Goal: Task Accomplishment & Management: Manage account settings

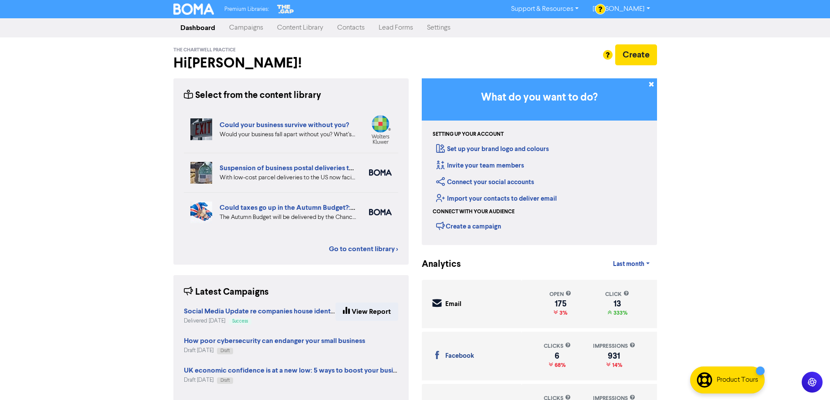
click at [300, 30] on link "Content Library" at bounding box center [300, 27] width 60 height 17
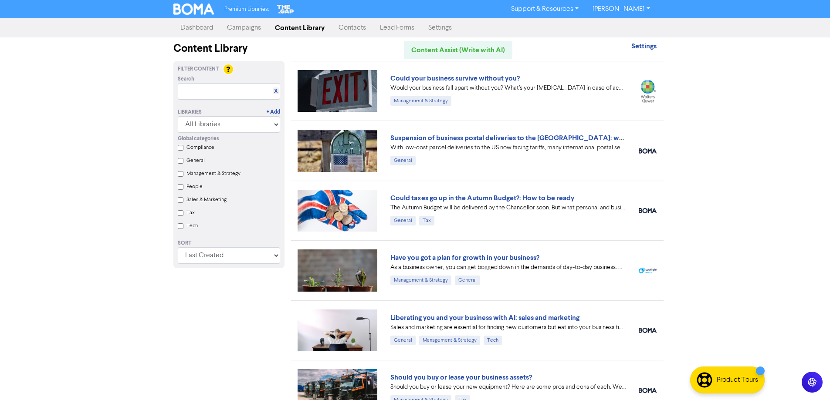
click at [246, 34] on link "Campaigns" at bounding box center [244, 27] width 48 height 17
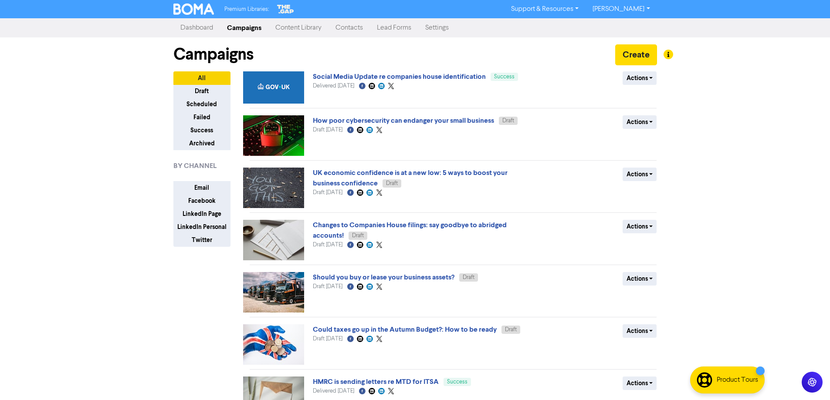
scroll to position [87, 0]
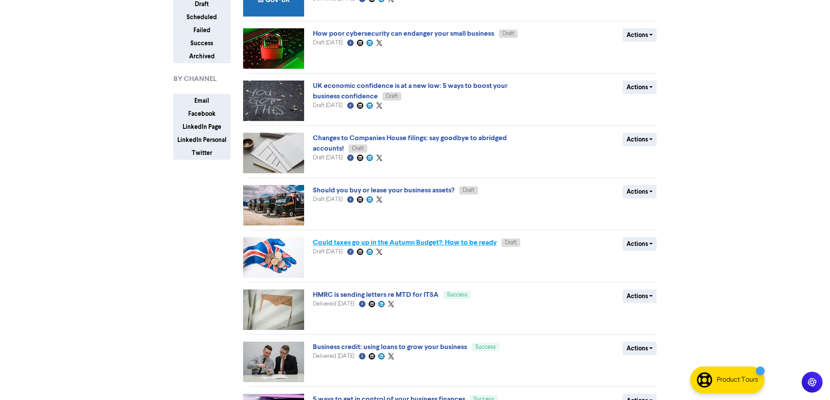
click at [354, 243] on link "Could taxes go up in the Autumn Budget?: How to be ready" at bounding box center [405, 242] width 184 height 9
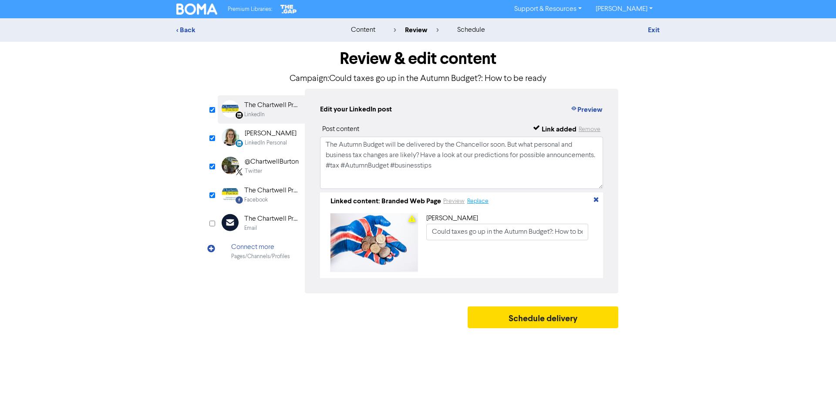
click at [485, 203] on button "Replace" at bounding box center [478, 201] width 22 height 10
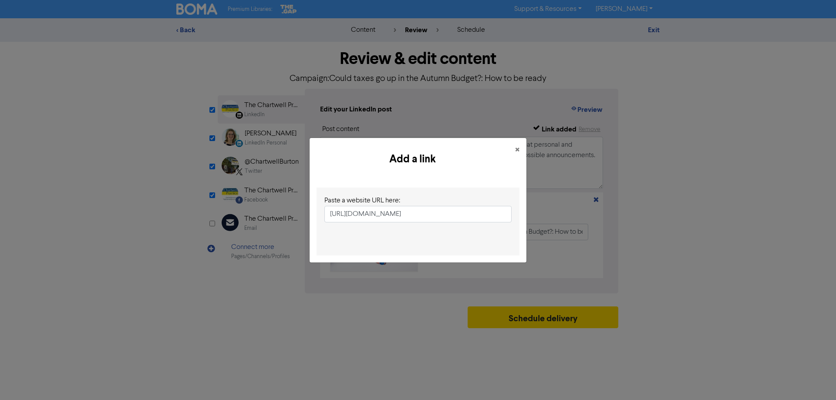
scroll to position [0, 116]
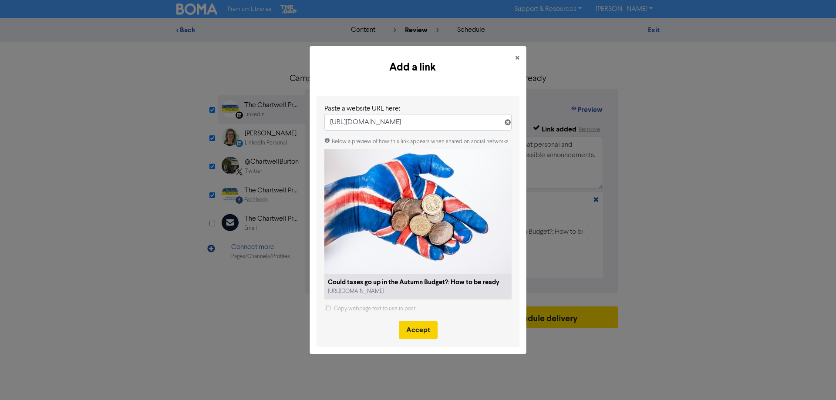
type input "[URL][DOMAIN_NAME]"
click at [422, 331] on button "Accept" at bounding box center [418, 330] width 39 height 18
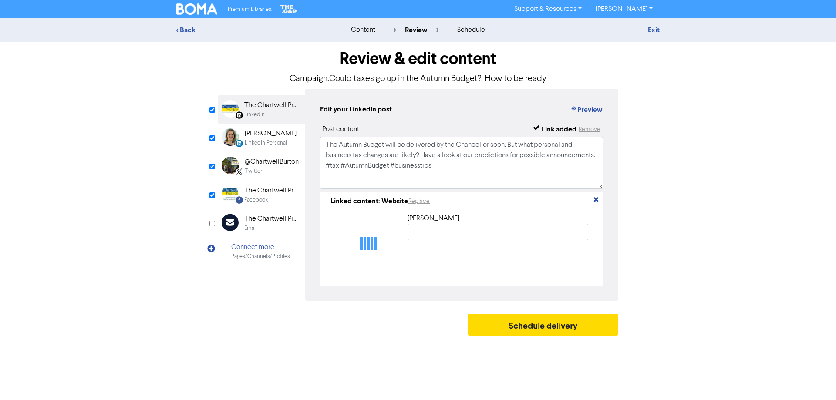
type input "Could taxes go up in the Autumn Budget?: How to be ready"
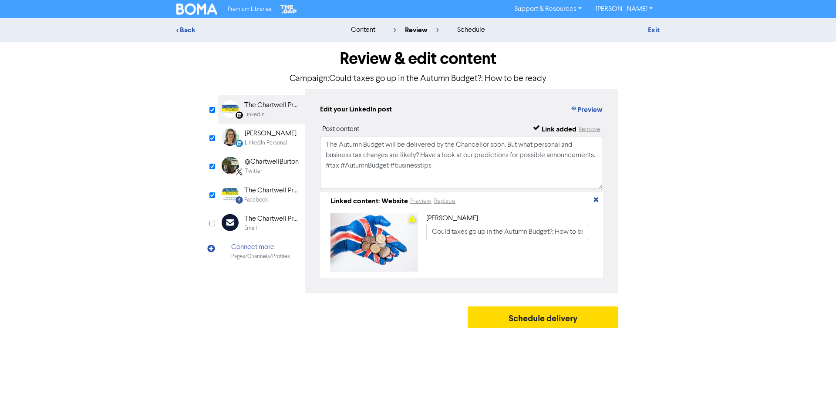
click at [269, 138] on div "[PERSON_NAME]" at bounding box center [271, 133] width 52 height 10
click at [477, 203] on button "Replace" at bounding box center [478, 201] width 22 height 10
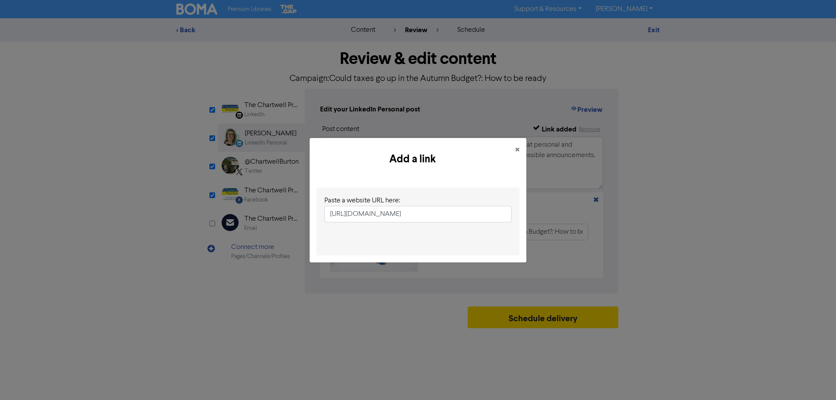
scroll to position [0, 116]
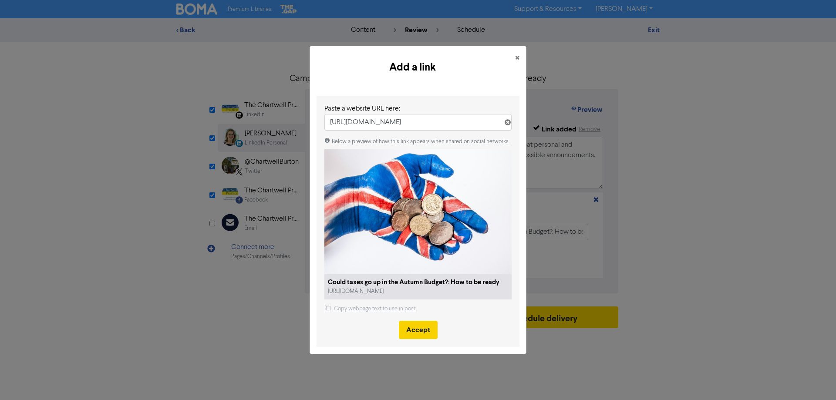
type input "[URL][DOMAIN_NAME]"
click at [422, 336] on button "Accept" at bounding box center [418, 330] width 39 height 18
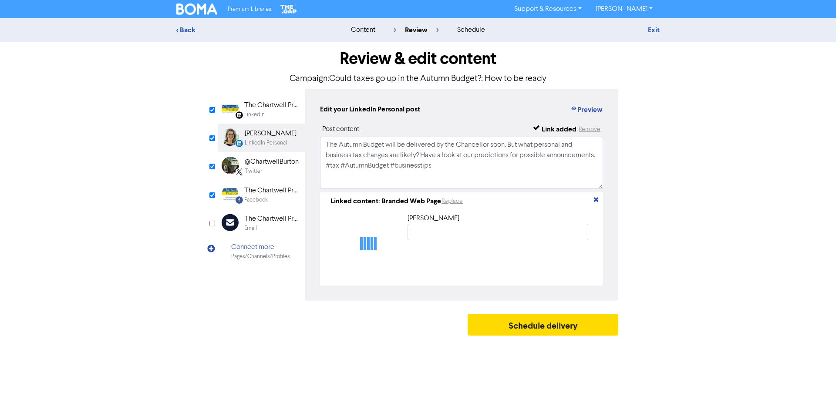
scroll to position [0, 0]
type input "Could taxes go up in the Autumn Budget?: How to be ready"
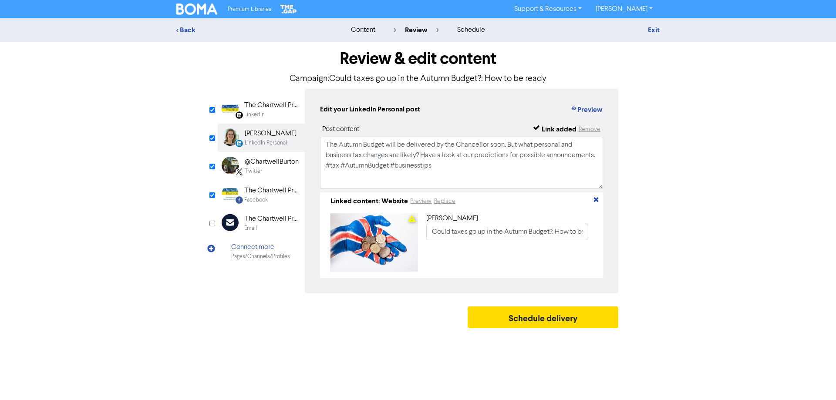
click at [270, 164] on div "@ChartwellBurton" at bounding box center [272, 162] width 54 height 10
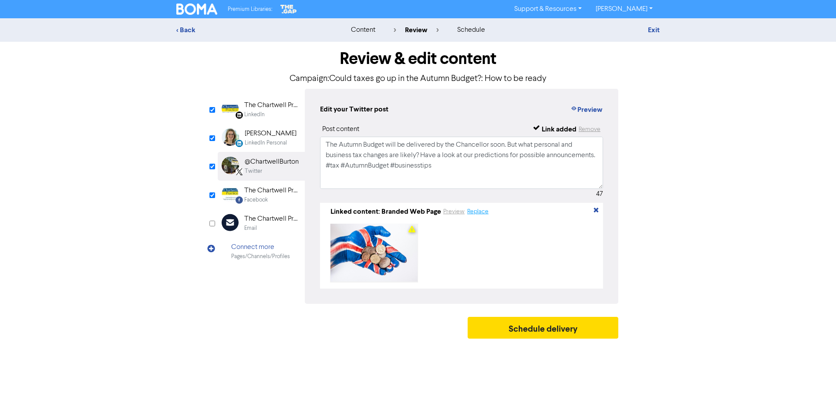
click at [476, 216] on button "Replace" at bounding box center [478, 212] width 22 height 10
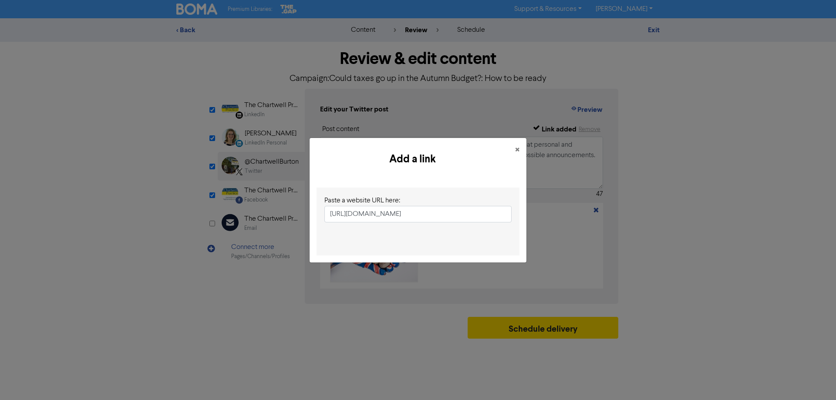
scroll to position [0, 116]
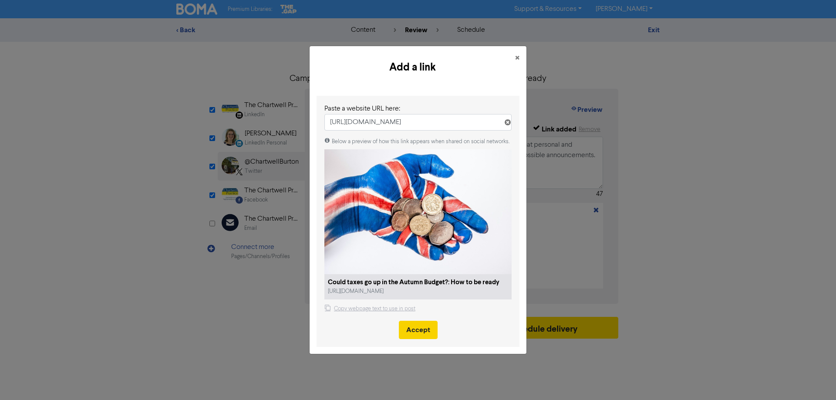
type input "[URL][DOMAIN_NAME]"
click at [428, 327] on button "Accept" at bounding box center [418, 330] width 39 height 18
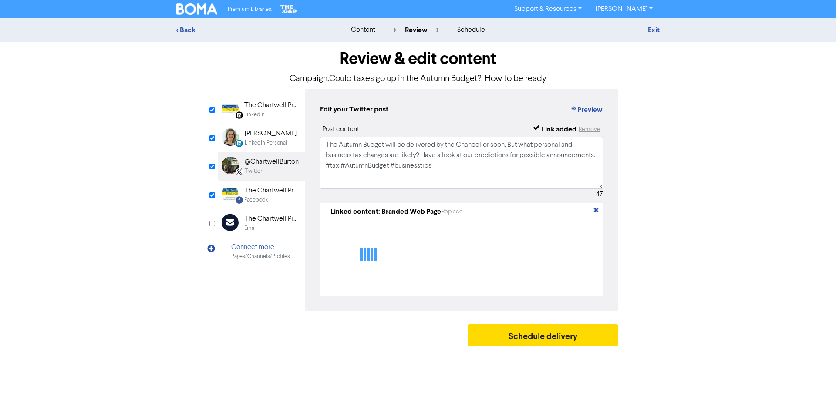
type textarea "The Autumn Budget will be delivered by the Chancellor soon. But what personal a…"
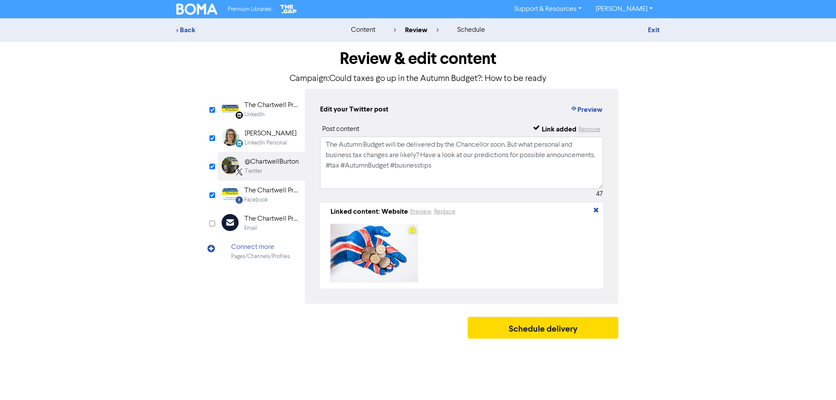
click at [253, 196] on div "Facebook" at bounding box center [256, 200] width 24 height 8
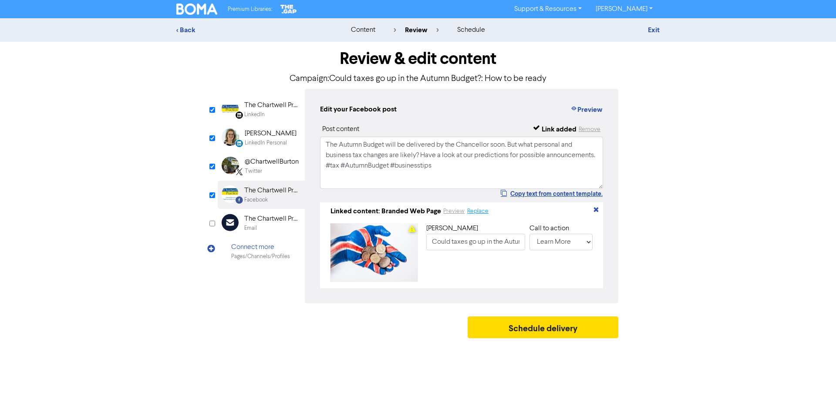
click at [484, 213] on button "Replace" at bounding box center [478, 211] width 22 height 10
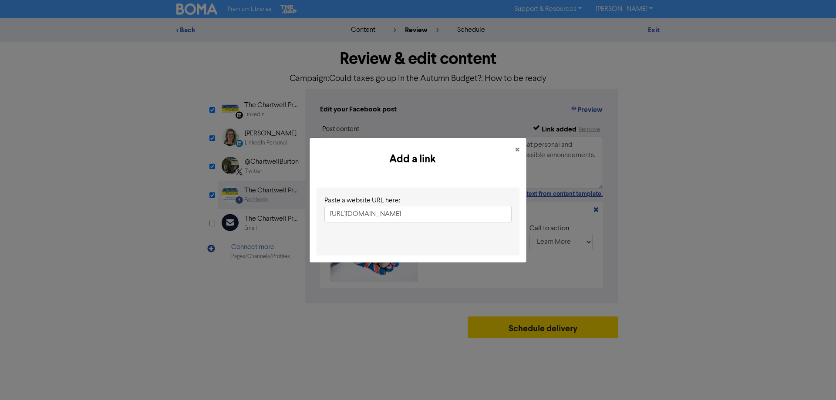
scroll to position [0, 116]
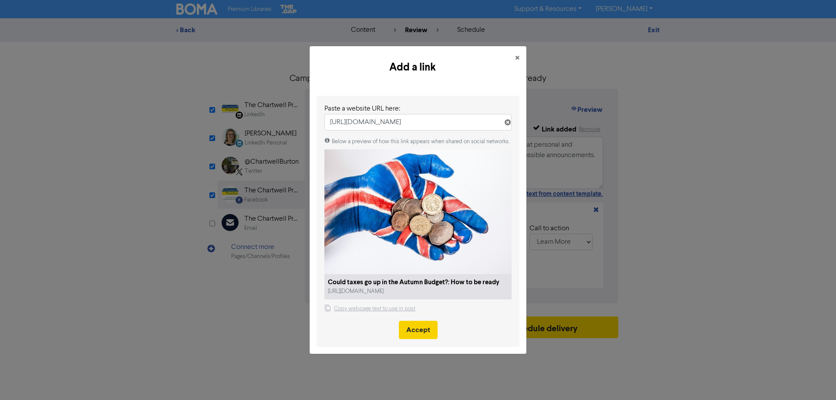
type input "[URL][DOMAIN_NAME]"
click at [418, 331] on button "Accept" at bounding box center [418, 330] width 39 height 18
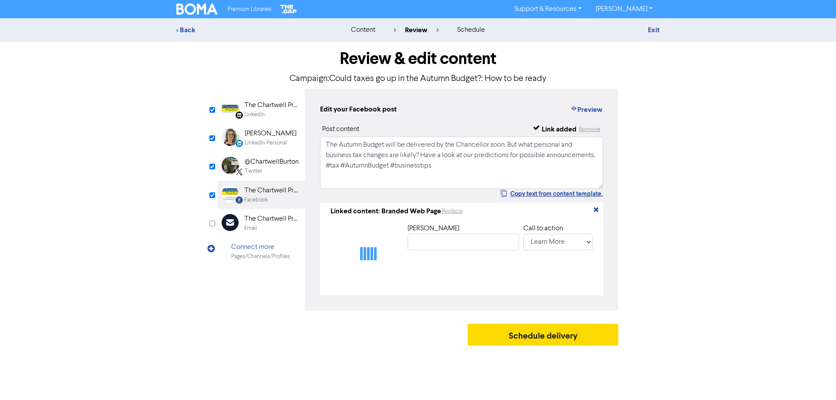
scroll to position [0, 0]
type input "Could taxes go up in the Autumn Budget?: How to be ready"
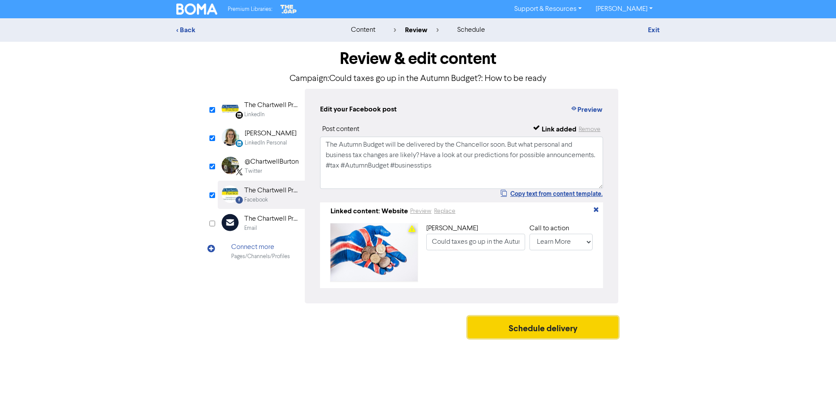
click at [537, 336] on button "Schedule delivery" at bounding box center [543, 328] width 151 height 22
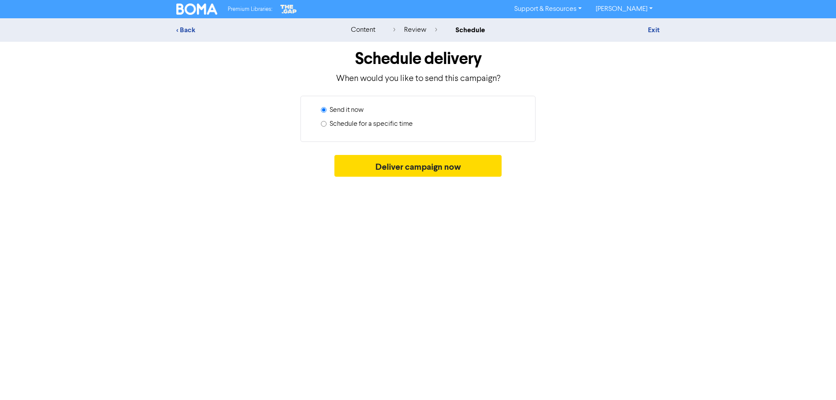
click at [370, 122] on label "Schedule for a specific time" at bounding box center [371, 124] width 83 height 10
click at [327, 122] on input "Schedule for a specific time" at bounding box center [324, 124] width 6 height 6
radio input "true"
radio input "false"
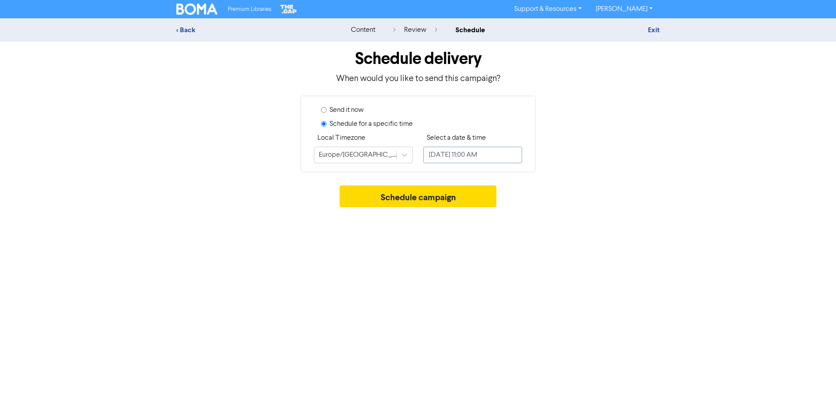
select select "8"
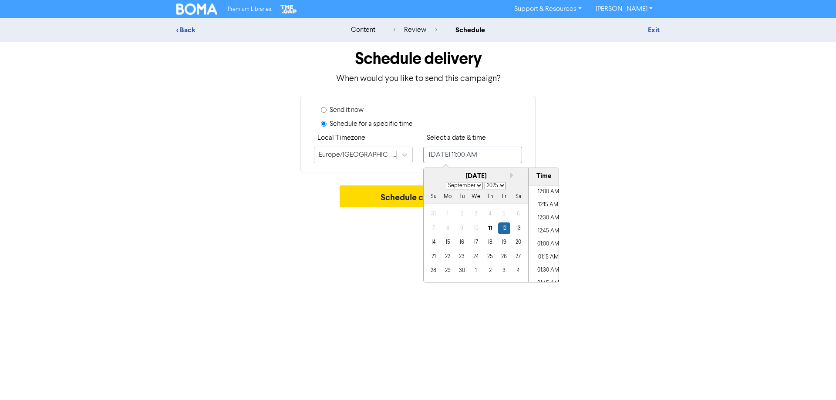
click at [462, 159] on input "[DATE] 11:00 AM" at bounding box center [472, 155] width 99 height 17
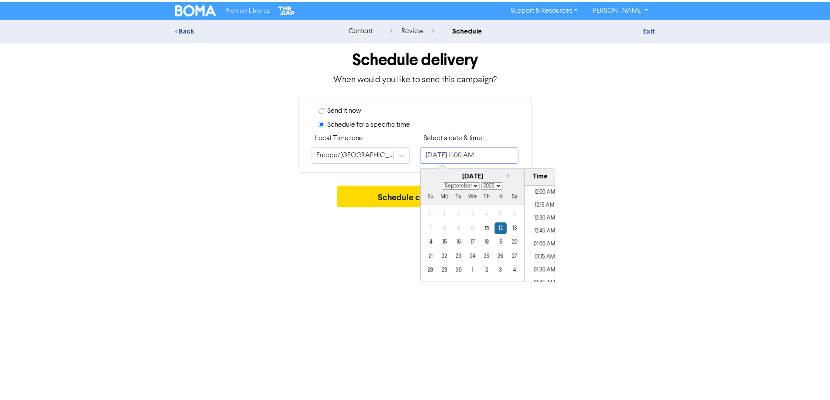
scroll to position [533, 0]
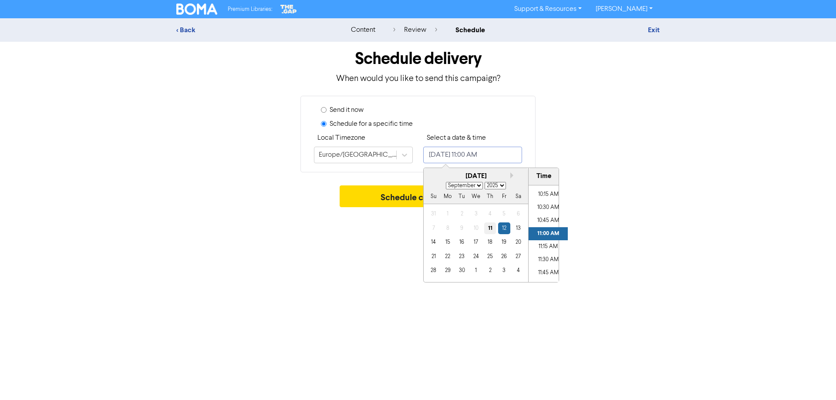
click at [492, 229] on div "11" at bounding box center [490, 229] width 12 height 12
type input "[DATE] 11:00 AM"
click at [541, 234] on li "11:00 AM" at bounding box center [548, 233] width 39 height 13
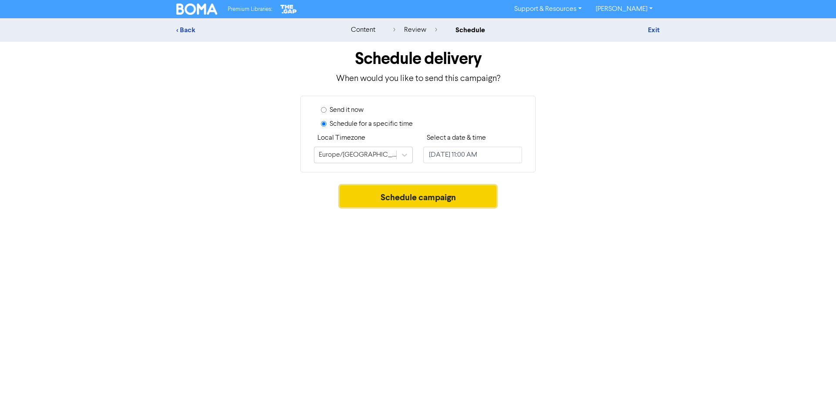
click at [367, 199] on button "Schedule campaign" at bounding box center [418, 197] width 157 height 22
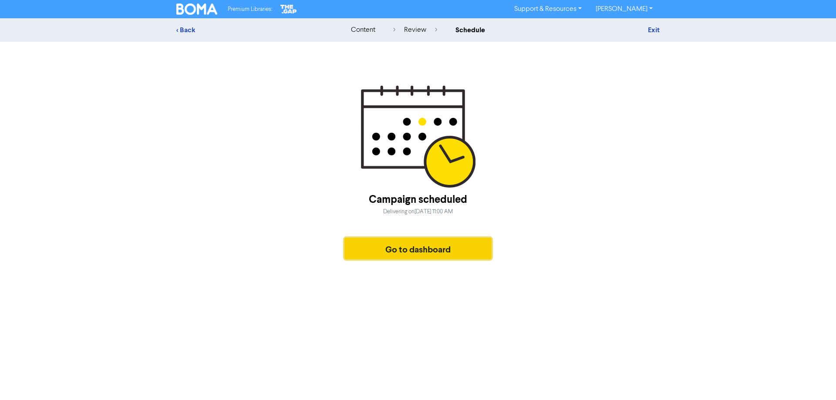
click at [412, 247] on button "Go to dashboard" at bounding box center [417, 249] width 147 height 22
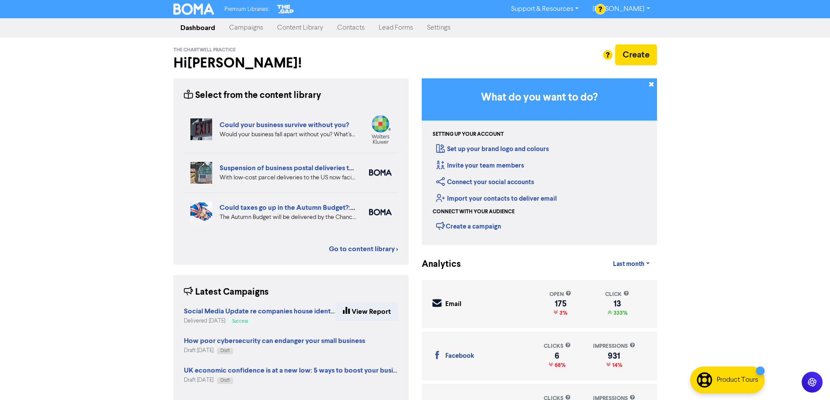
click at [245, 30] on link "Campaigns" at bounding box center [246, 27] width 48 height 17
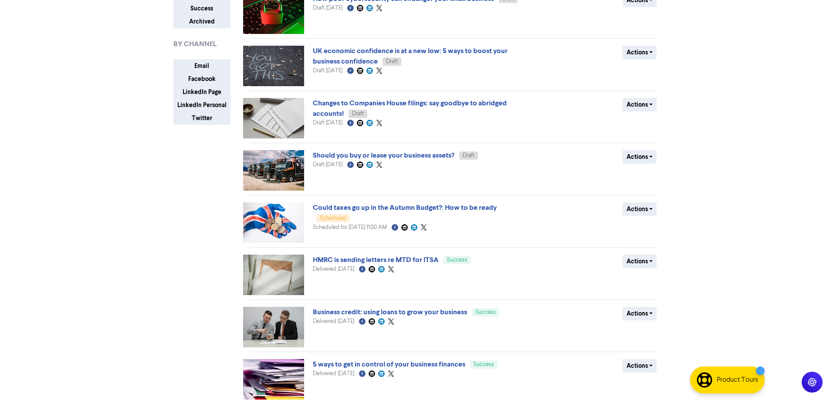
scroll to position [35, 0]
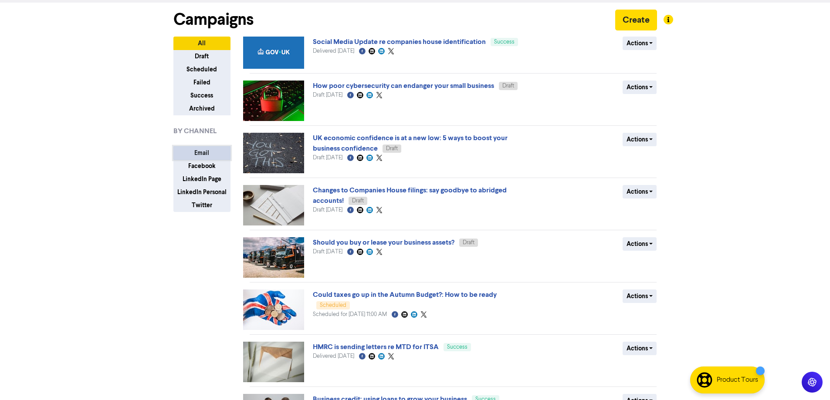
click at [199, 148] on button "Email" at bounding box center [201, 152] width 57 height 13
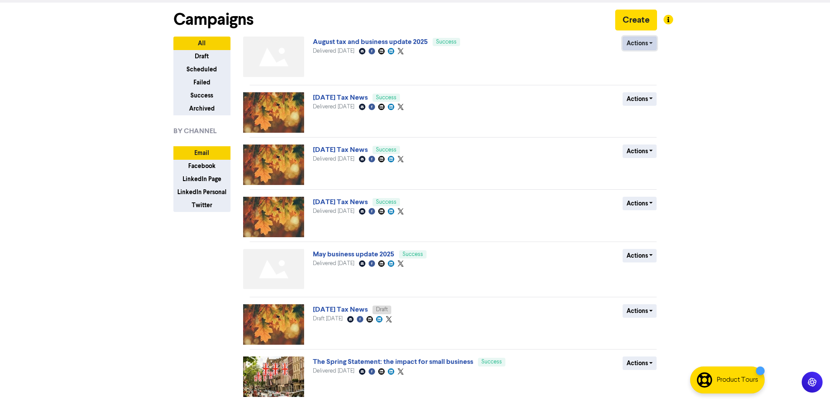
click at [641, 43] on button "Actions" at bounding box center [639, 43] width 34 height 13
click at [644, 62] on button "Duplicate" at bounding box center [657, 62] width 69 height 14
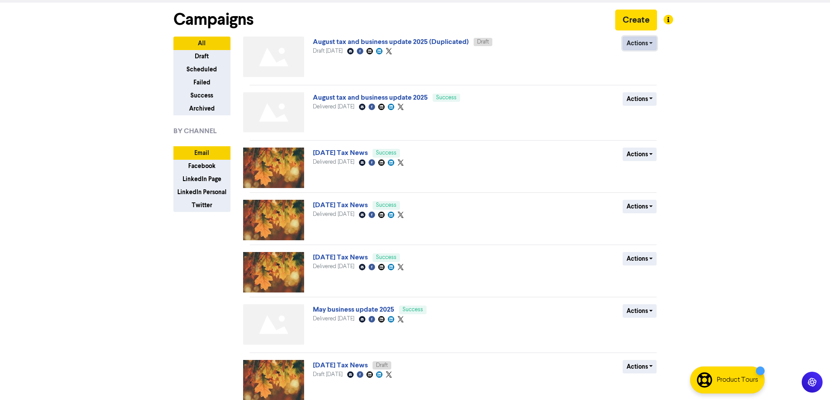
click at [629, 43] on button "Actions" at bounding box center [639, 43] width 34 height 13
click at [642, 88] on button "Rename" at bounding box center [657, 90] width 69 height 14
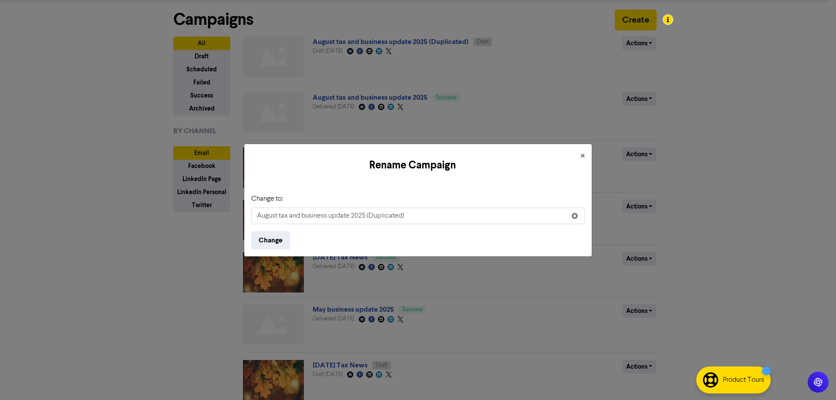
drag, startPoint x: 277, startPoint y: 215, endPoint x: 223, endPoint y: 212, distance: 54.1
click at [223, 212] on div "Rename Campaign × Change to: August tax and business update 2025 (Duplicated) C…" at bounding box center [418, 200] width 836 height 400
click at [451, 219] on input "September tax and business update 2025 (Duplicated)" at bounding box center [418, 216] width 334 height 17
type input "September tax and business update 2025"
click at [267, 240] on button "Change" at bounding box center [270, 240] width 39 height 18
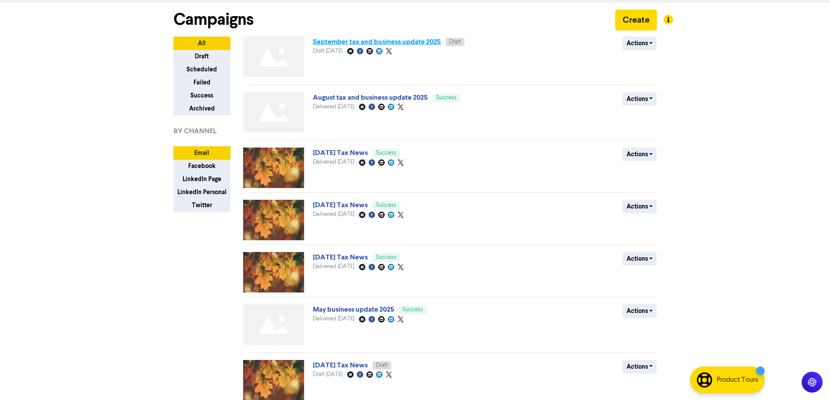
click at [339, 42] on link "September tax and business update 2025" at bounding box center [377, 41] width 128 height 9
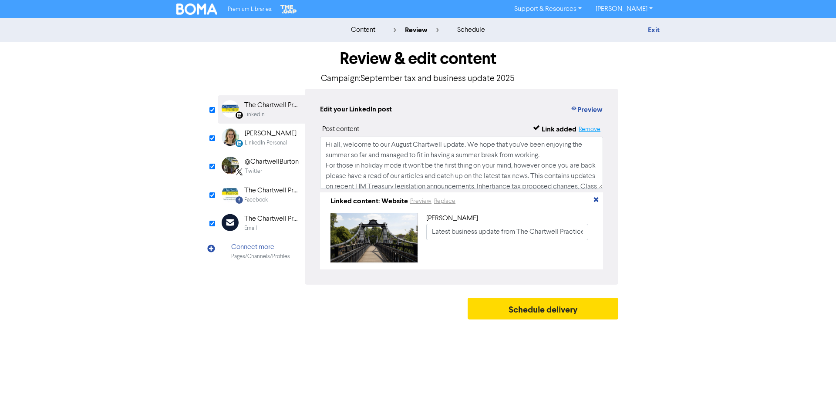
click at [588, 132] on button "Remove" at bounding box center [589, 129] width 23 height 10
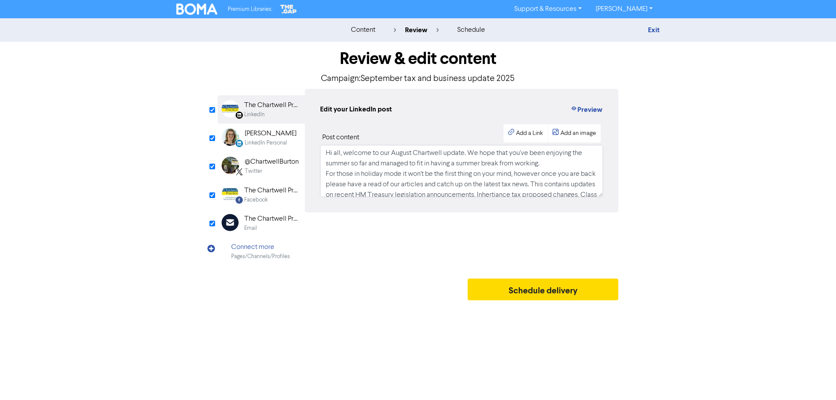
click at [268, 136] on div "[PERSON_NAME]" at bounding box center [271, 133] width 52 height 10
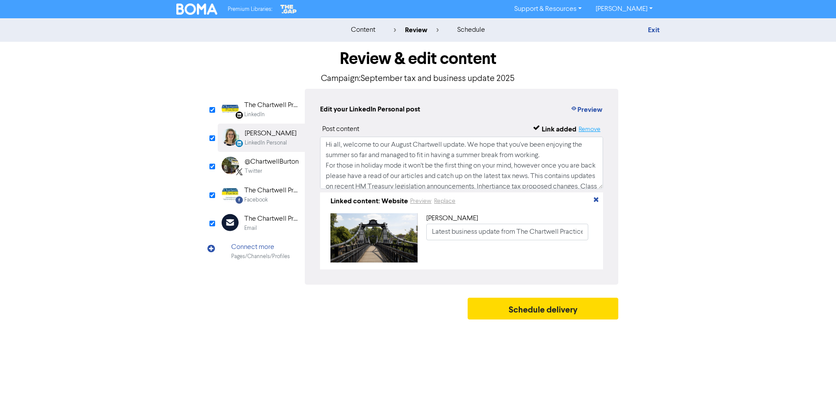
click at [588, 131] on button "Remove" at bounding box center [589, 129] width 23 height 10
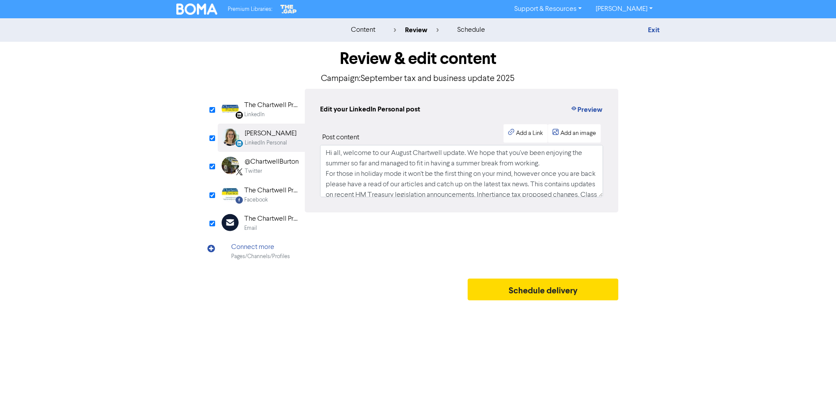
click at [253, 165] on div "@ChartwellBurton" at bounding box center [272, 162] width 54 height 10
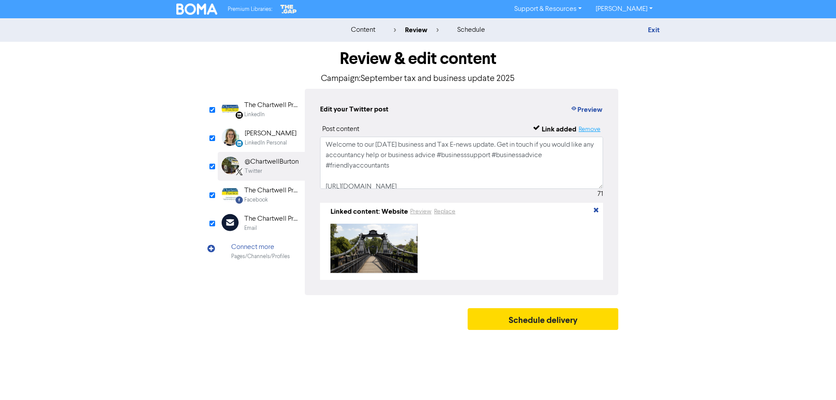
click at [590, 129] on button "Remove" at bounding box center [589, 129] width 23 height 10
type textarea "Welcome to our [DATE] business and Tax E-news update. Get in touch if you would…"
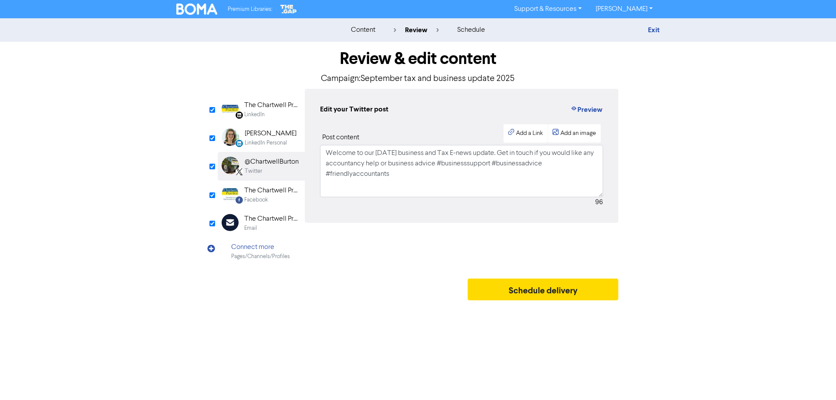
click at [256, 191] on div "The Chartwell Practice" at bounding box center [272, 191] width 56 height 10
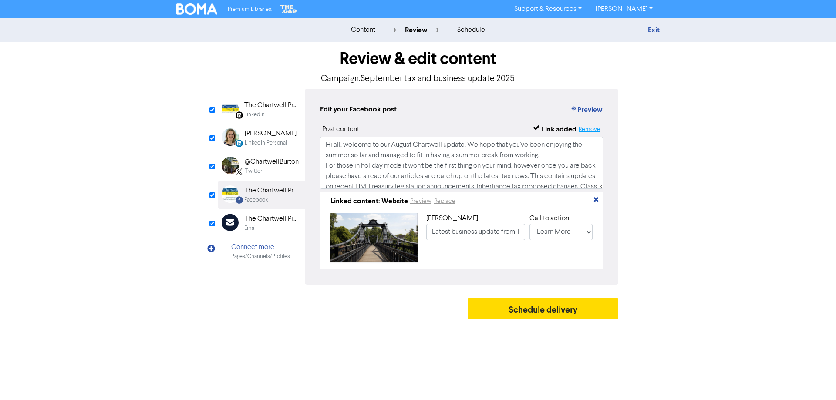
click at [584, 130] on button "Remove" at bounding box center [589, 129] width 23 height 10
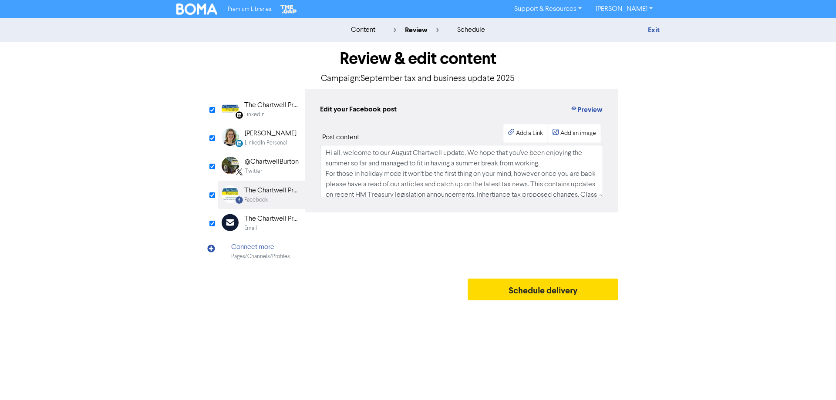
click at [266, 222] on div "The Chartwell Practice" at bounding box center [272, 219] width 56 height 10
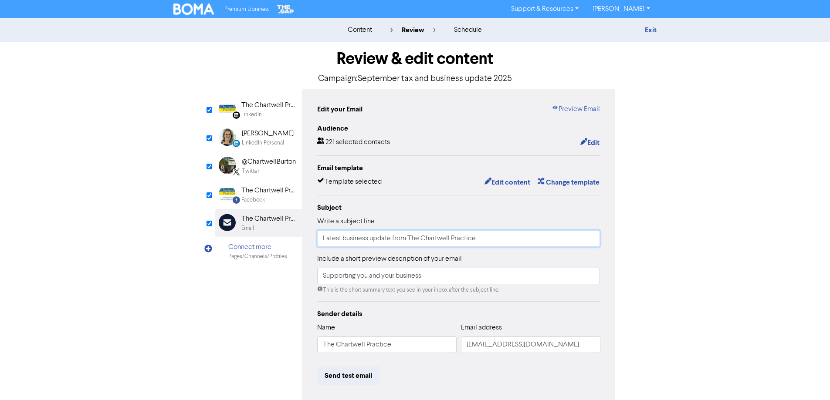
click at [369, 239] on input "Latest business update from The Chartwell Practice" at bounding box center [458, 238] width 283 height 17
type input "Latest business and tax update from The Chartwell Practice"
click at [503, 183] on button "Edit content" at bounding box center [507, 182] width 47 height 11
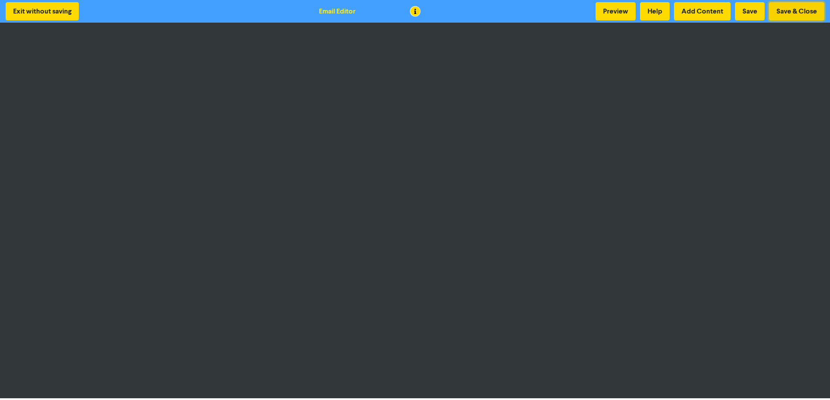
click at [801, 15] on button "Save & Close" at bounding box center [796, 11] width 55 height 18
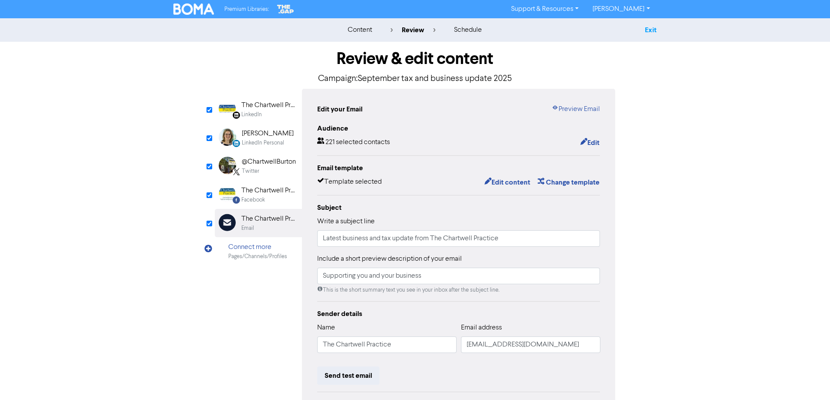
click at [652, 31] on link "Exit" at bounding box center [650, 30] width 12 height 9
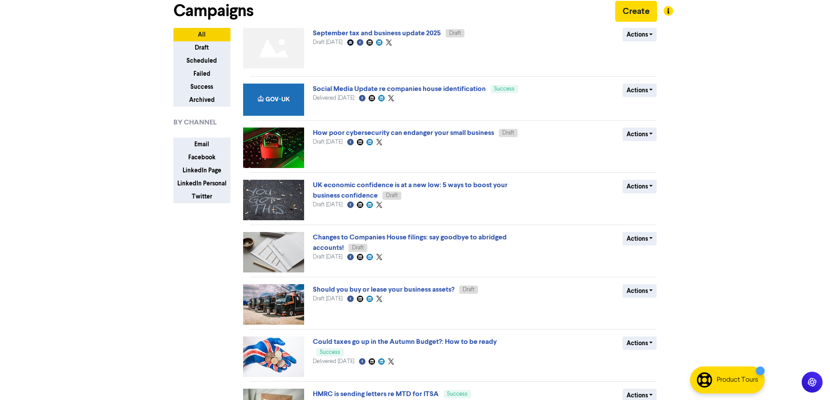
scroll to position [87, 0]
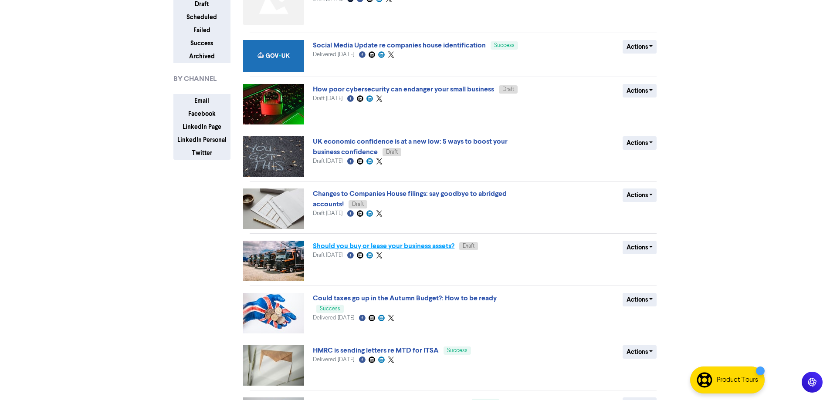
click at [428, 246] on link "Should you buy or lease your business assets?" at bounding box center [384, 246] width 142 height 9
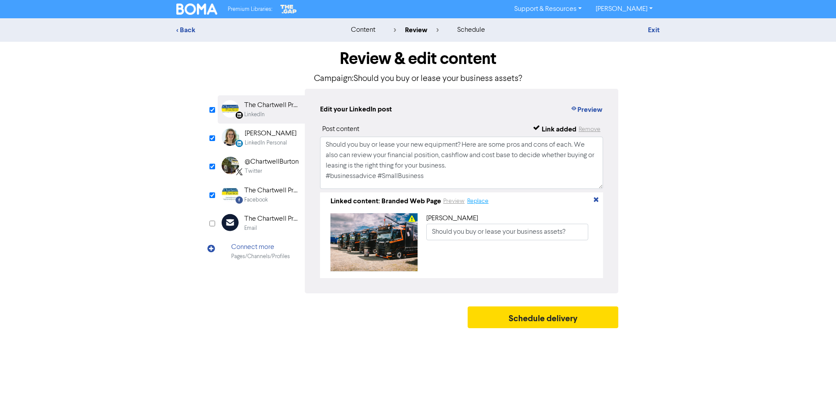
click at [481, 203] on button "Replace" at bounding box center [478, 201] width 22 height 10
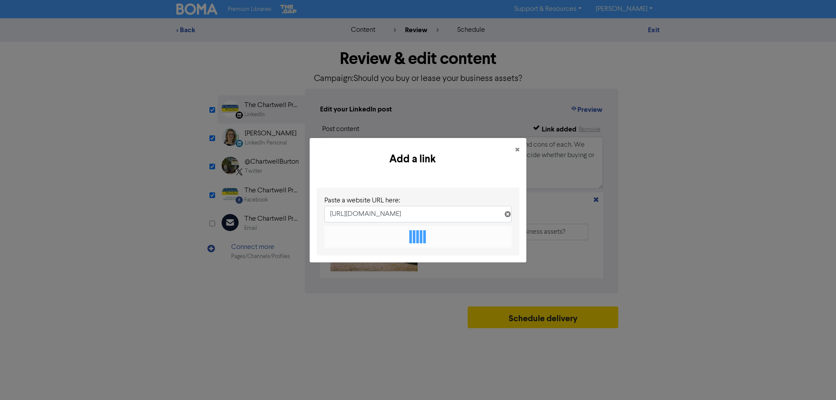
scroll to position [0, 77]
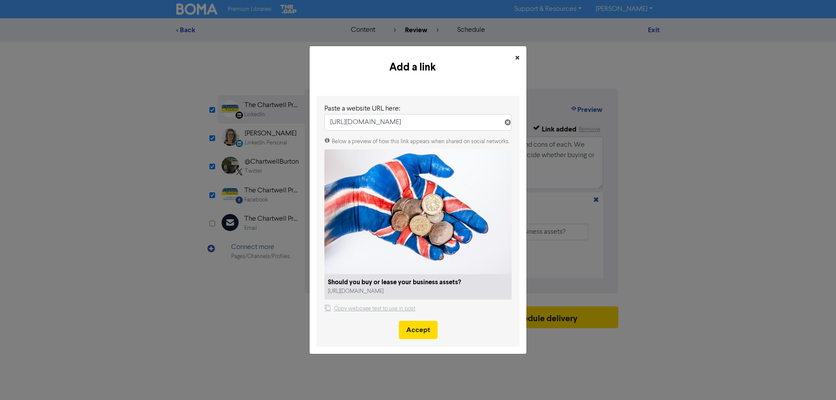
type input "[URL][DOMAIN_NAME]"
click at [515, 57] on span "×" at bounding box center [517, 58] width 4 height 13
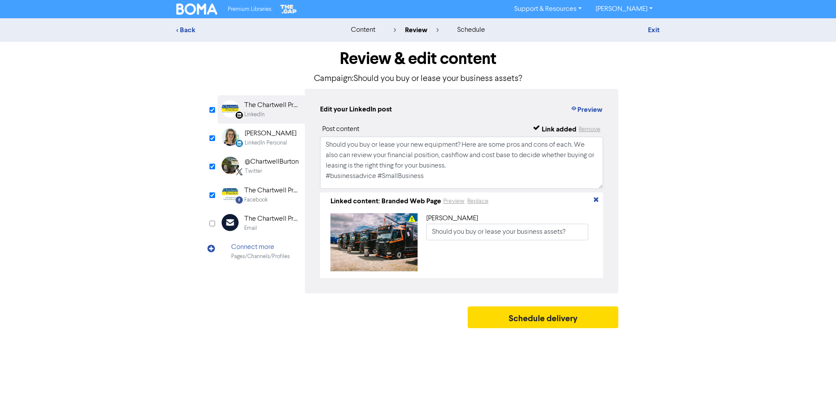
click at [280, 111] on div "LinkedIn" at bounding box center [272, 115] width 56 height 8
click at [478, 202] on button "Replace" at bounding box center [478, 201] width 22 height 10
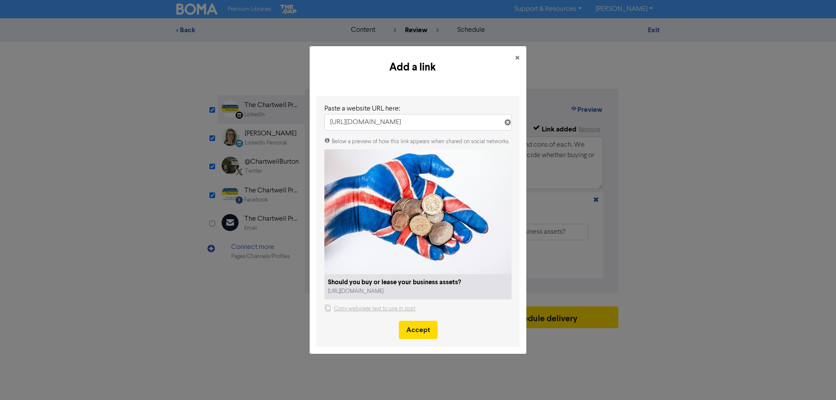
click at [507, 124] on icon at bounding box center [507, 124] width 7 height 7
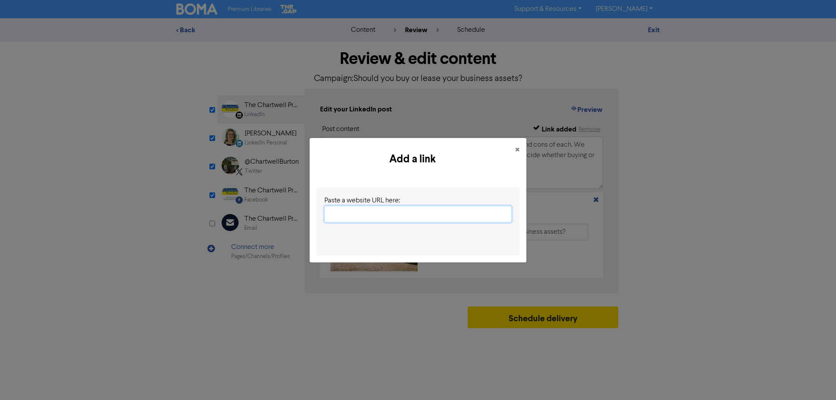
paste input "[URL][DOMAIN_NAME]"
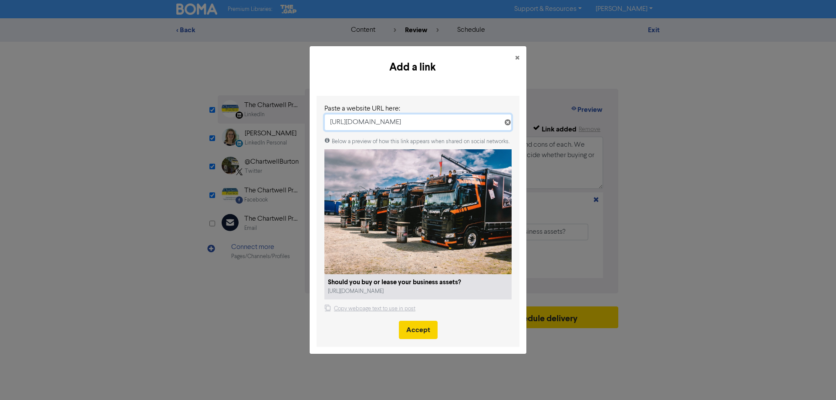
type input "[URL][DOMAIN_NAME]"
click at [418, 333] on button "Accept" at bounding box center [418, 330] width 39 height 18
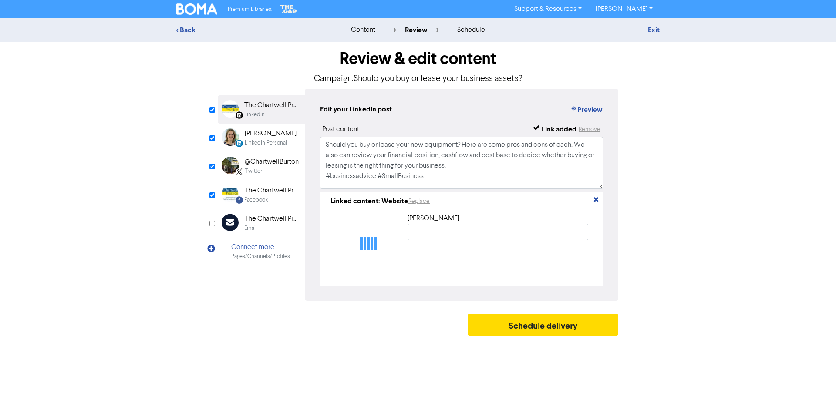
type input "Should you buy or lease your business assets?"
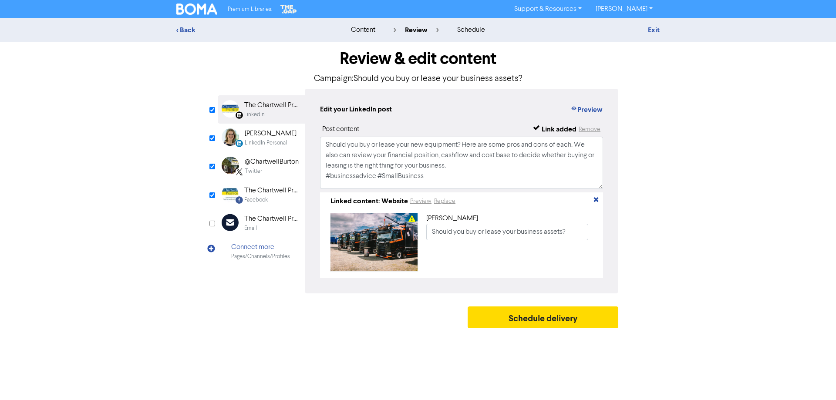
click at [256, 141] on div "LinkedIn Personal" at bounding box center [266, 143] width 42 height 8
click at [476, 202] on button "Replace" at bounding box center [478, 201] width 22 height 10
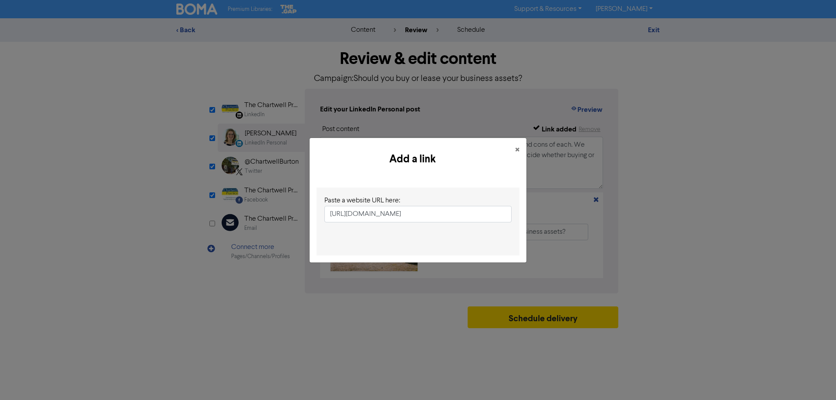
scroll to position [0, 77]
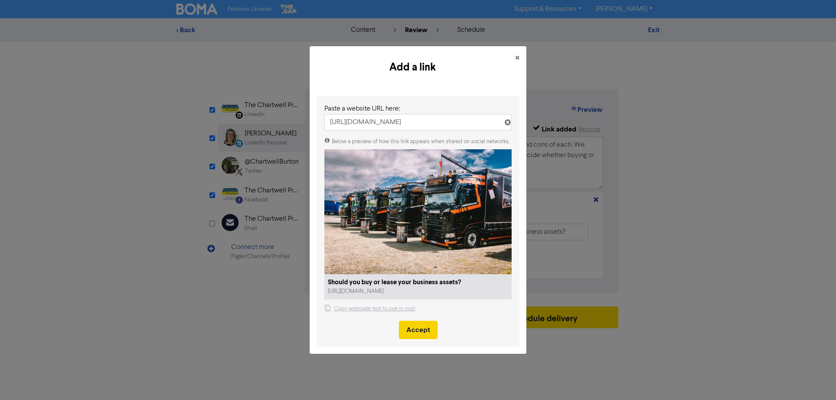
type input "[URL][DOMAIN_NAME]"
click at [421, 329] on button "Accept" at bounding box center [418, 330] width 39 height 18
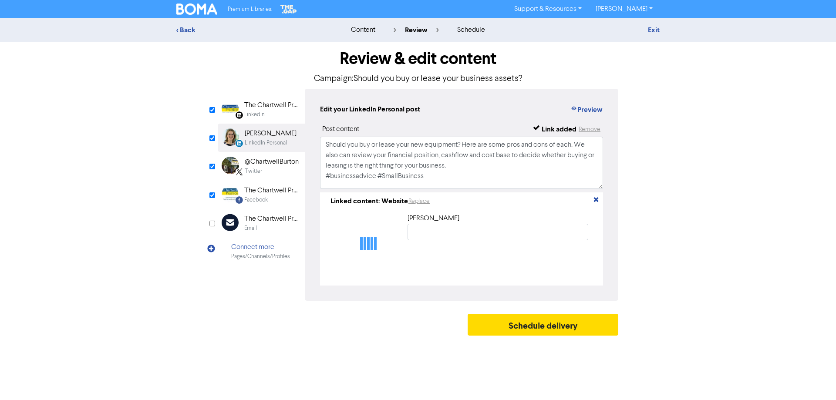
type input "Should you buy or lease your business assets?"
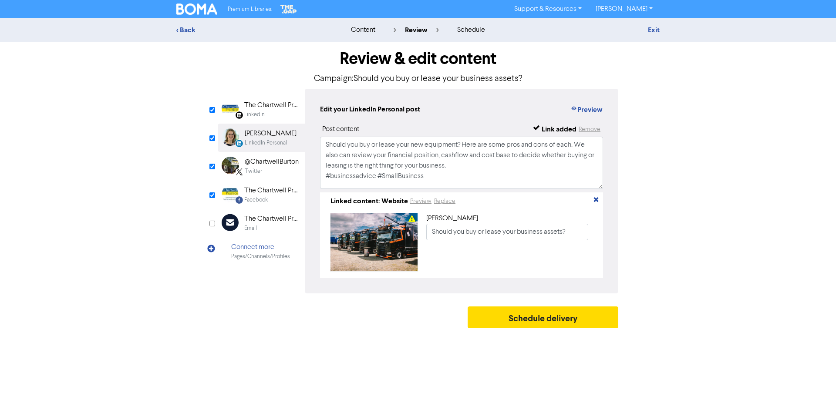
click at [263, 166] on div "@ChartwellBurton" at bounding box center [272, 162] width 54 height 10
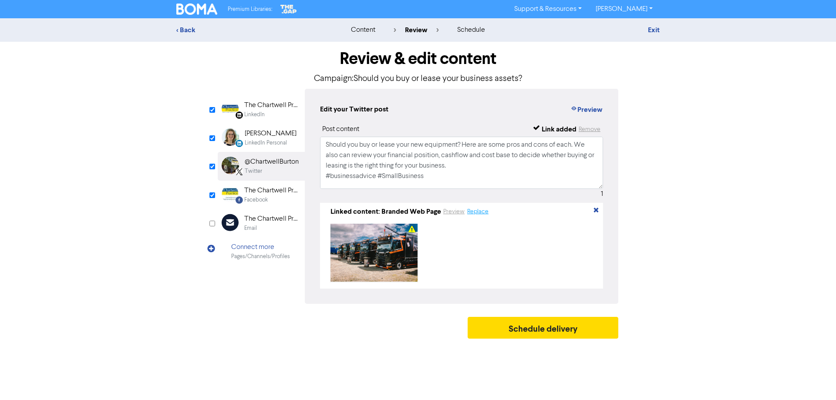
click at [475, 213] on button "Replace" at bounding box center [478, 212] width 22 height 10
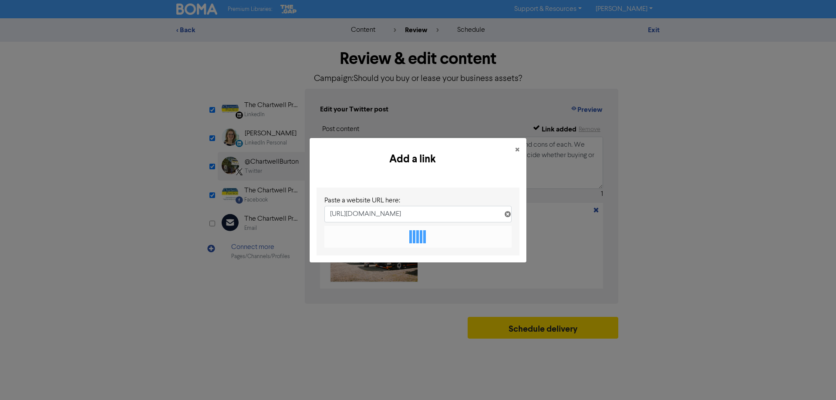
scroll to position [0, 77]
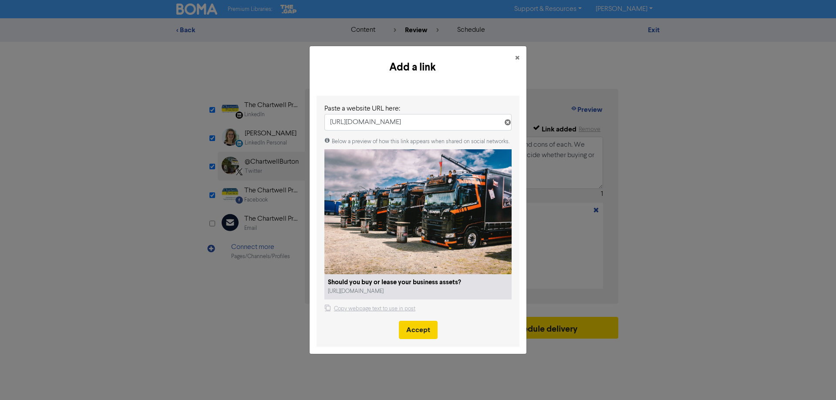
type input "[URL][DOMAIN_NAME]"
click at [422, 334] on button "Accept" at bounding box center [418, 330] width 39 height 18
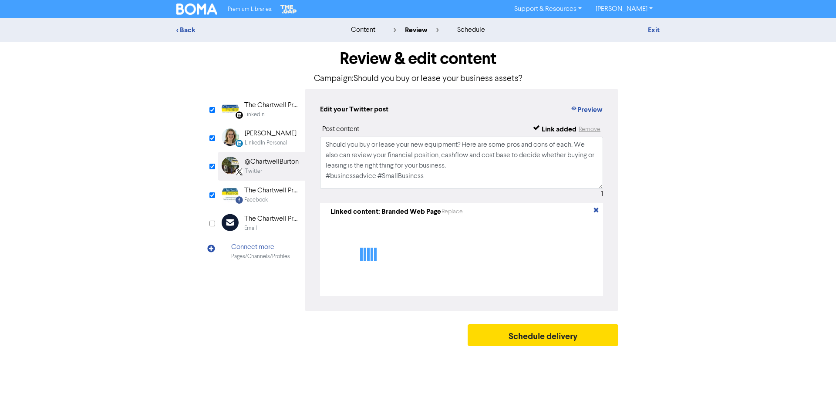
type textarea "Should you buy or lease your new equipment? Here are some pros and cons of each…"
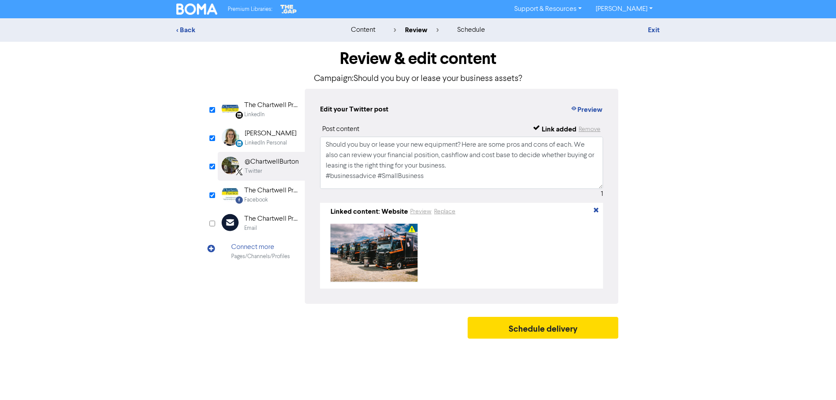
click at [249, 194] on div "The Chartwell Practice" at bounding box center [272, 191] width 56 height 10
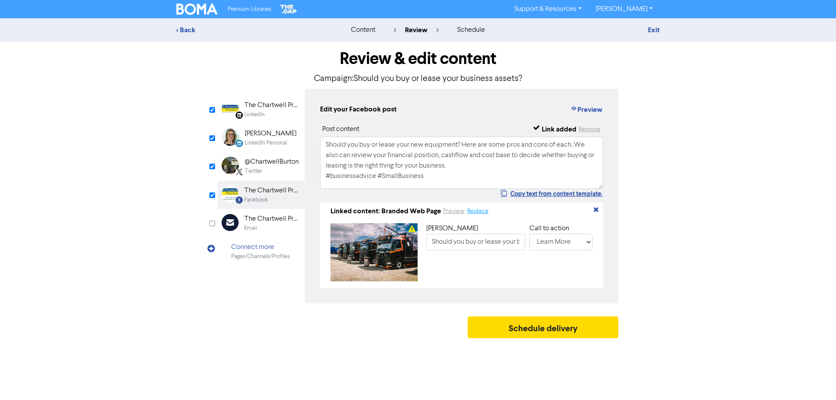
click at [477, 213] on button "Replace" at bounding box center [478, 211] width 22 height 10
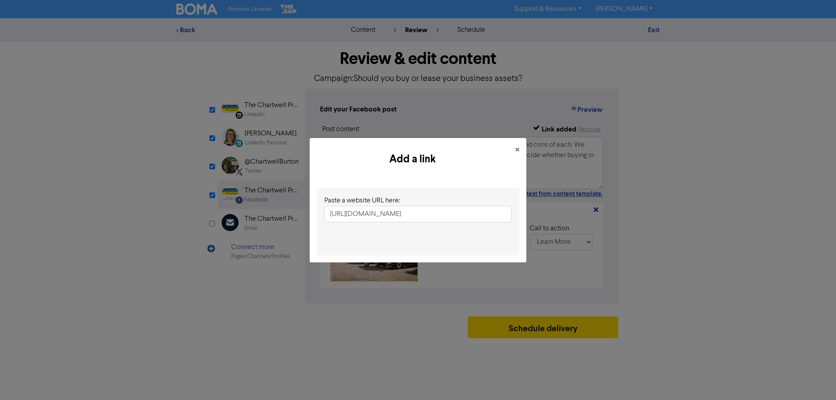
scroll to position [0, 77]
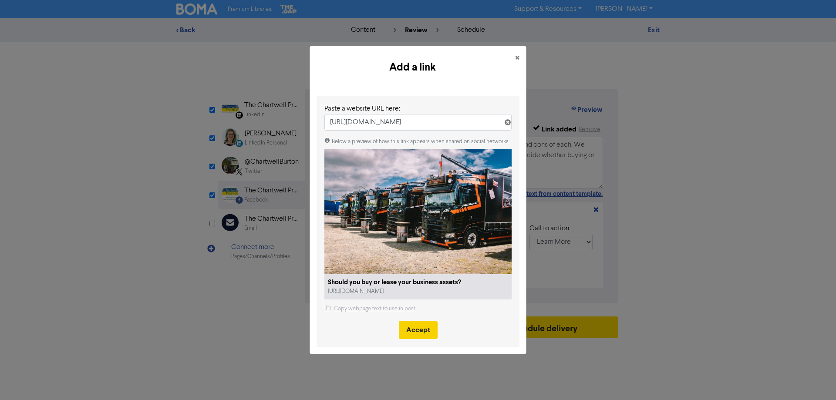
type input "[URL][DOMAIN_NAME]"
click at [421, 328] on button "Accept" at bounding box center [418, 330] width 39 height 18
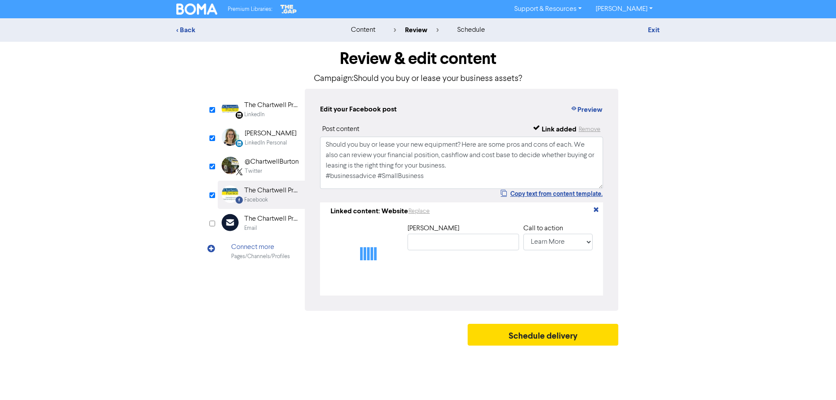
type input "Should you buy or lease your business assets?"
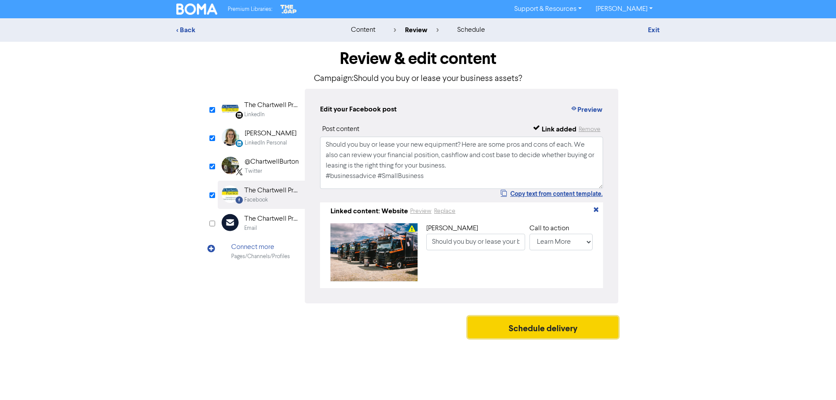
click at [531, 335] on button "Schedule delivery" at bounding box center [543, 328] width 151 height 22
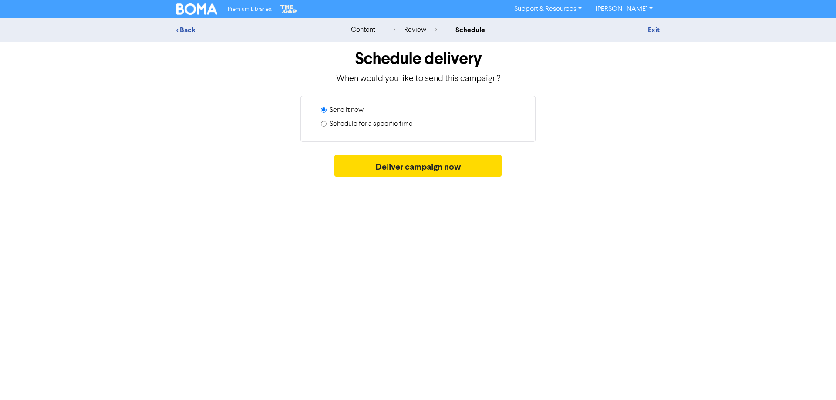
click at [390, 126] on label "Schedule for a specific time" at bounding box center [371, 124] width 83 height 10
click at [327, 126] on input "Schedule for a specific time" at bounding box center [324, 124] width 6 height 6
radio input "true"
radio input "false"
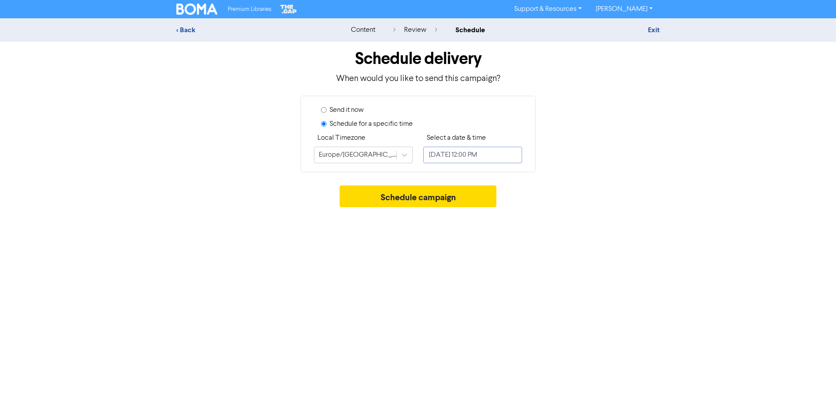
click at [457, 159] on input "[DATE] 12:00 PM" at bounding box center [472, 155] width 99 height 17
select select "8"
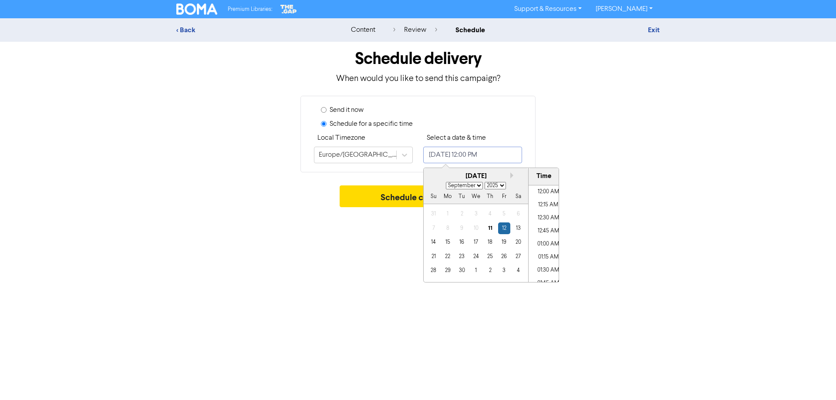
scroll to position [585, 0]
click at [462, 245] on div "16" at bounding box center [462, 242] width 12 height 12
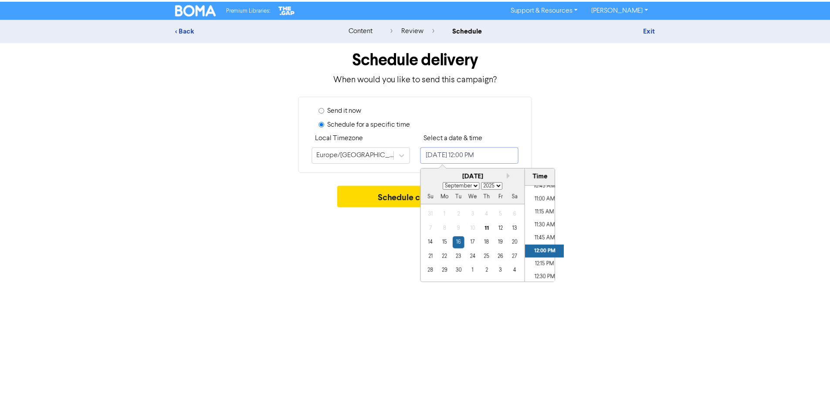
scroll to position [550, 0]
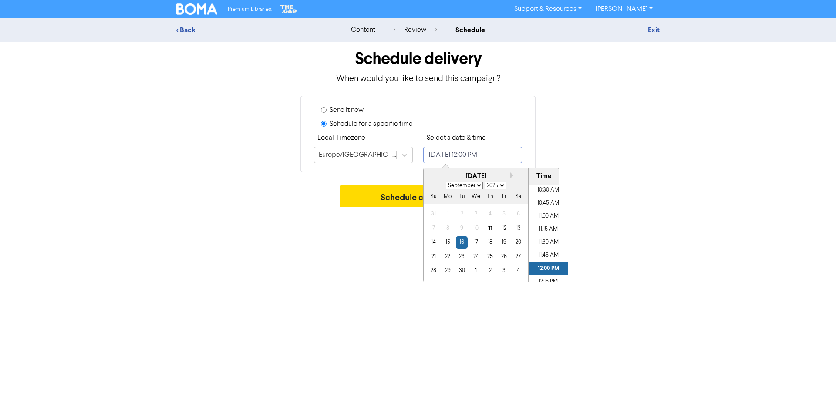
click at [537, 215] on li "11:00 AM" at bounding box center [548, 216] width 39 height 13
type input "[DATE] 11:00 AM"
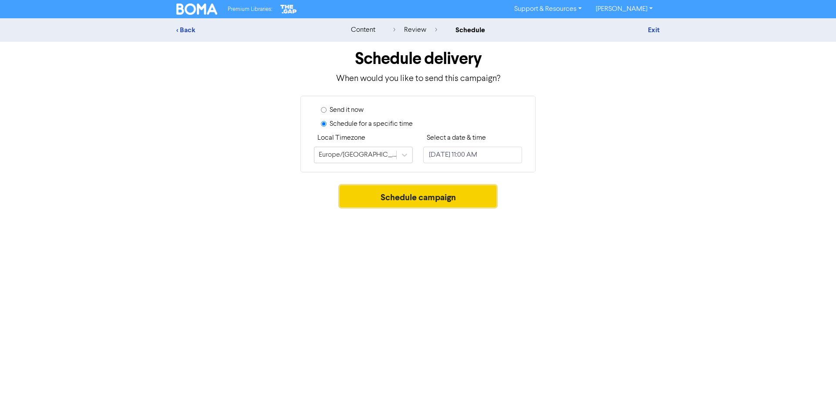
click at [377, 199] on button "Schedule campaign" at bounding box center [418, 197] width 157 height 22
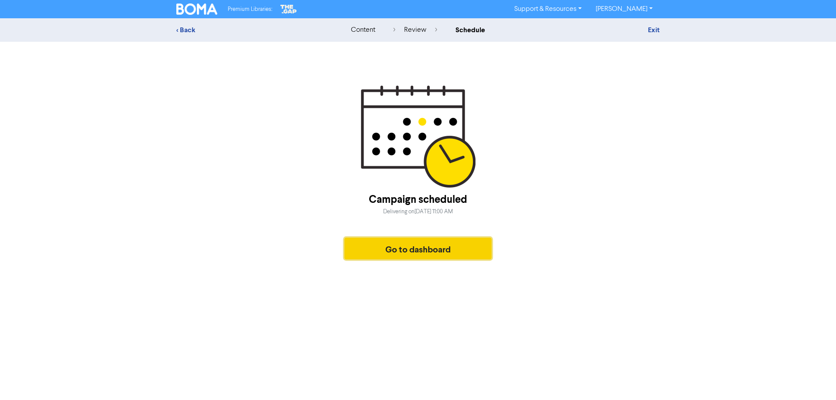
click at [400, 256] on button "Go to dashboard" at bounding box center [417, 249] width 147 height 22
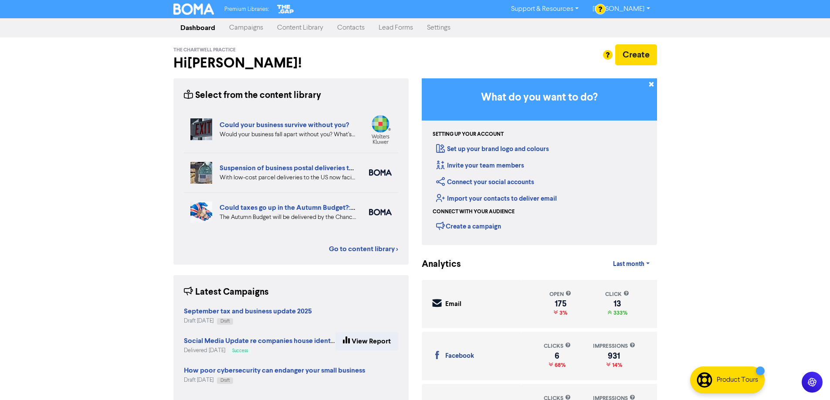
click at [253, 30] on link "Campaigns" at bounding box center [246, 27] width 48 height 17
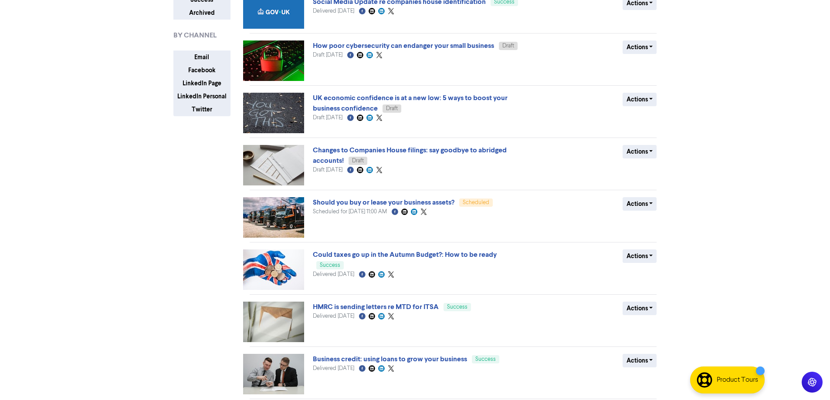
scroll to position [44, 0]
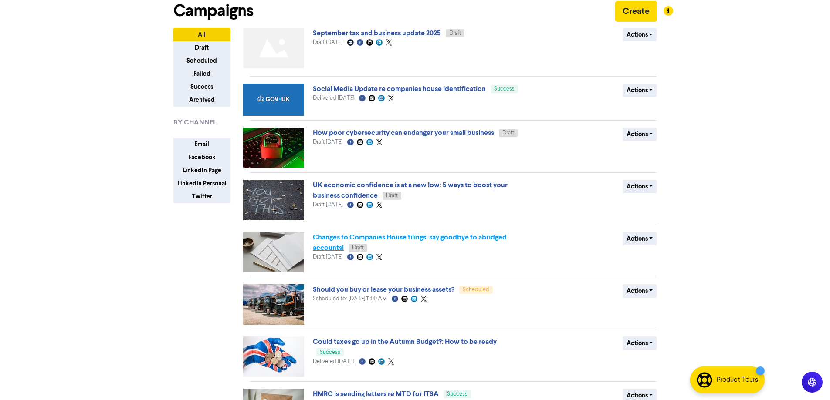
click at [367, 239] on link "Changes to Companies House filings: say goodbye to abridged accounts!" at bounding box center [410, 242] width 194 height 19
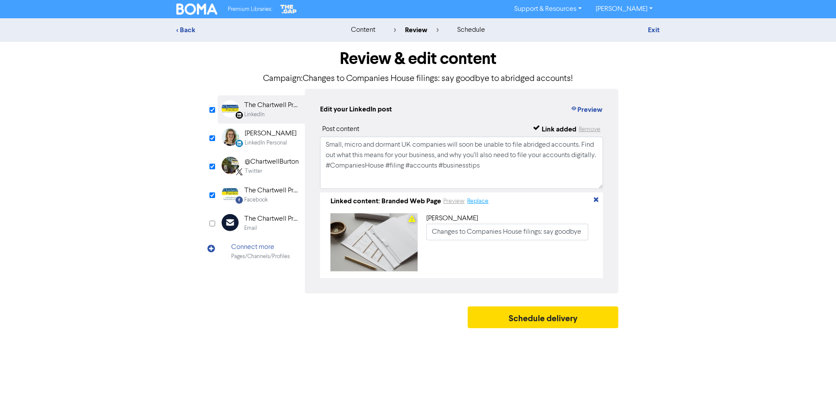
click at [482, 202] on button "Replace" at bounding box center [478, 201] width 22 height 10
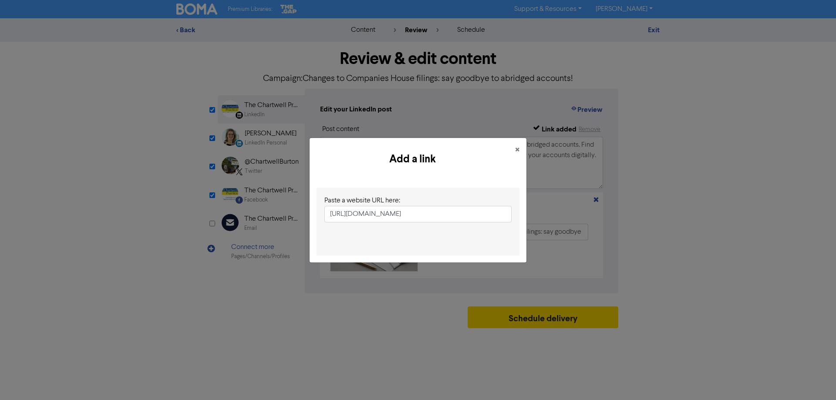
scroll to position [0, 156]
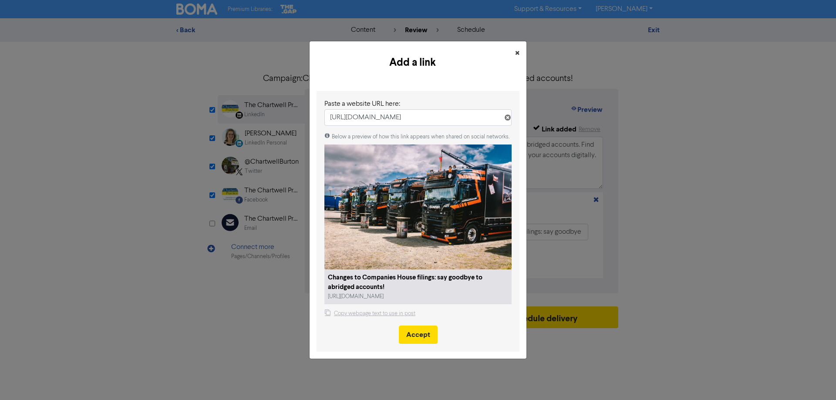
type input "[URL][DOMAIN_NAME]"
click at [519, 51] on span "×" at bounding box center [517, 53] width 4 height 13
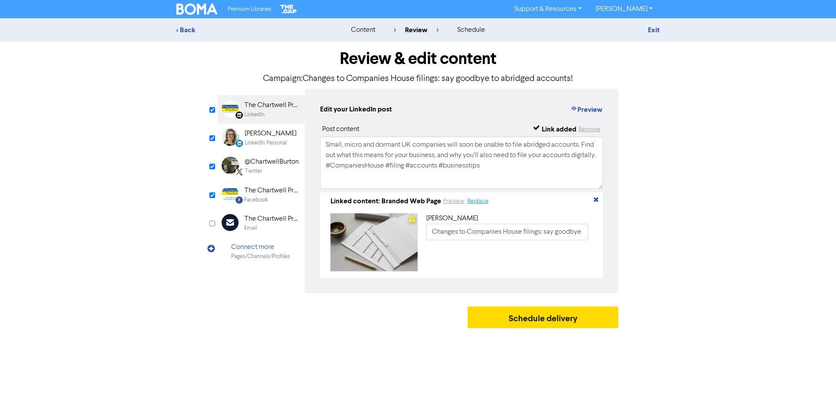
click at [474, 203] on button "Replace" at bounding box center [478, 201] width 22 height 10
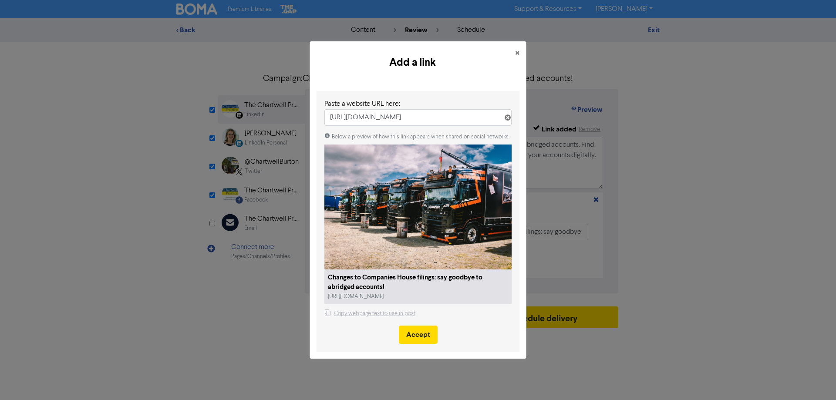
click at [506, 118] on icon at bounding box center [507, 119] width 7 height 7
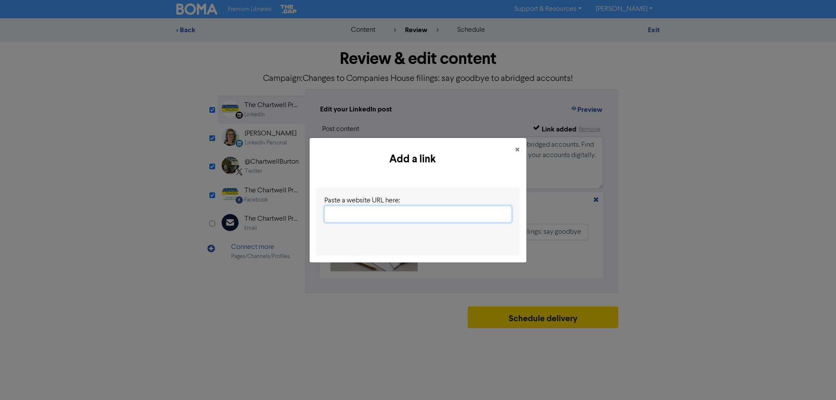
paste input "[URL][DOMAIN_NAME]"
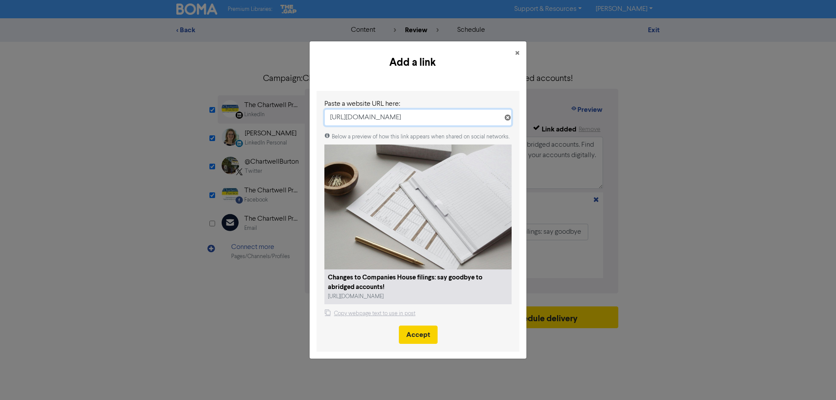
type input "[URL][DOMAIN_NAME]"
click at [418, 340] on button "Accept" at bounding box center [418, 335] width 39 height 18
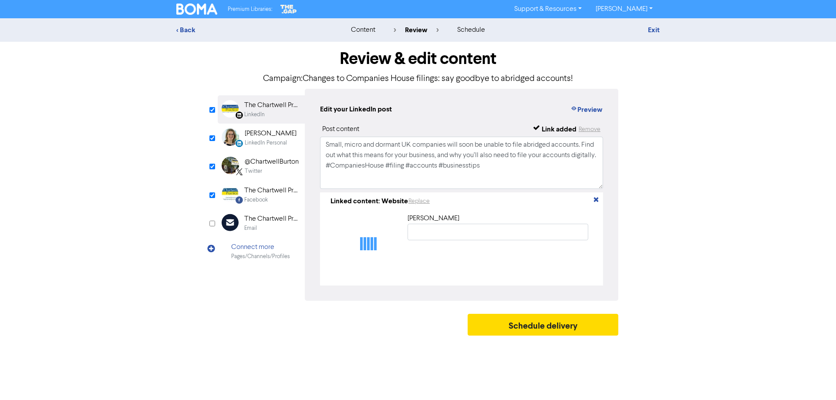
click at [253, 137] on div "[PERSON_NAME]" at bounding box center [271, 133] width 52 height 10
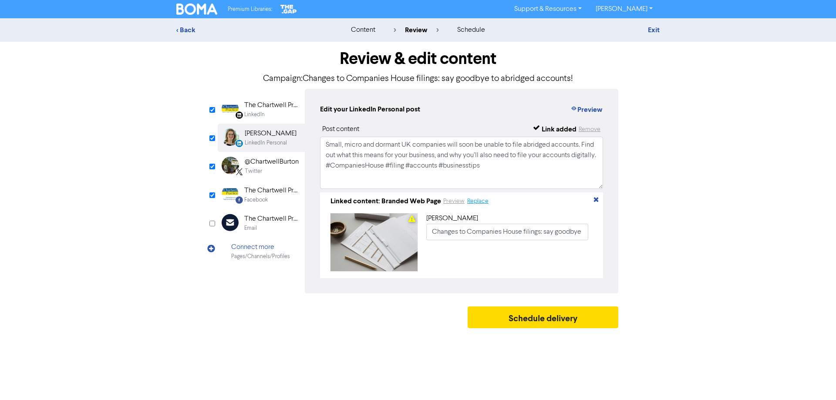
click at [481, 202] on button "Replace" at bounding box center [478, 201] width 22 height 10
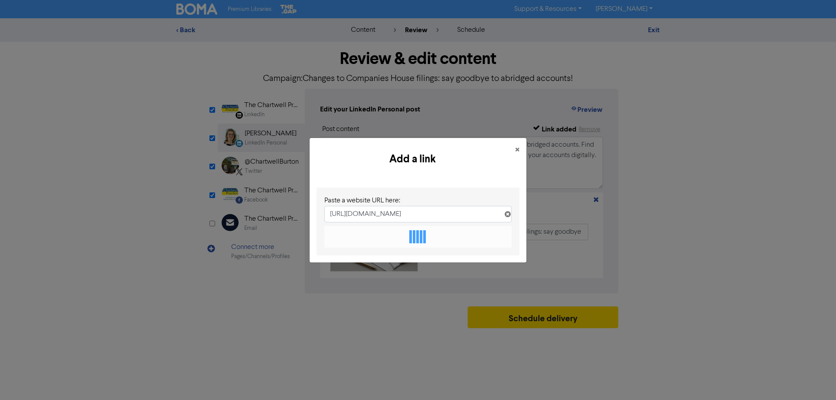
scroll to position [0, 156]
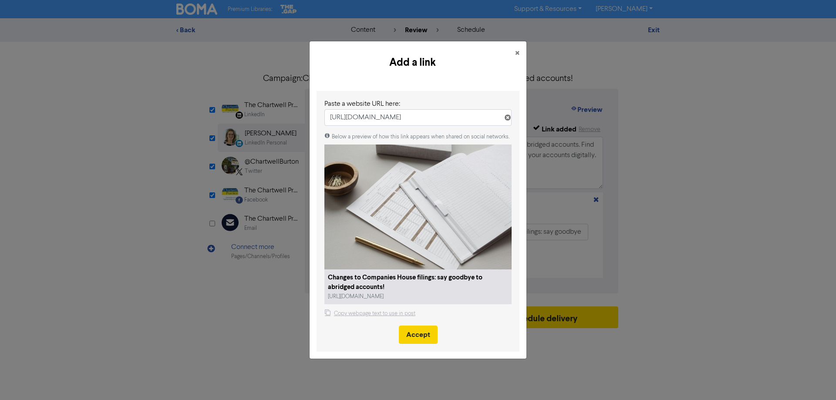
type input "[URL][DOMAIN_NAME]"
click at [421, 334] on button "Accept" at bounding box center [418, 335] width 39 height 18
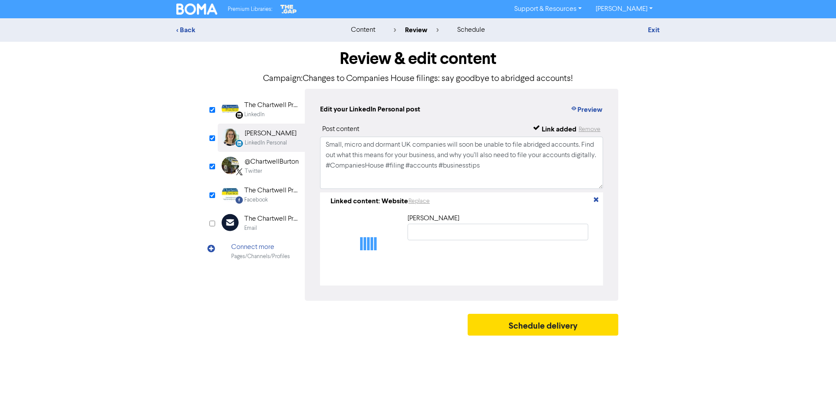
type input "Changes to Companies House filings: say goodbye to abridged accounts!"
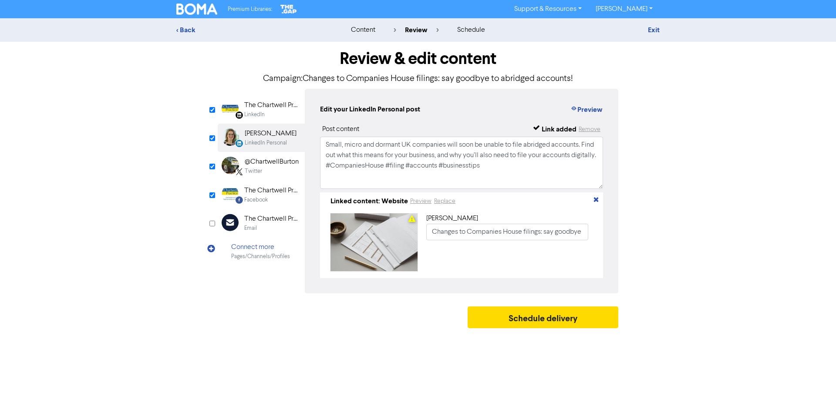
click at [256, 165] on div "@ChartwellBurton" at bounding box center [272, 162] width 54 height 10
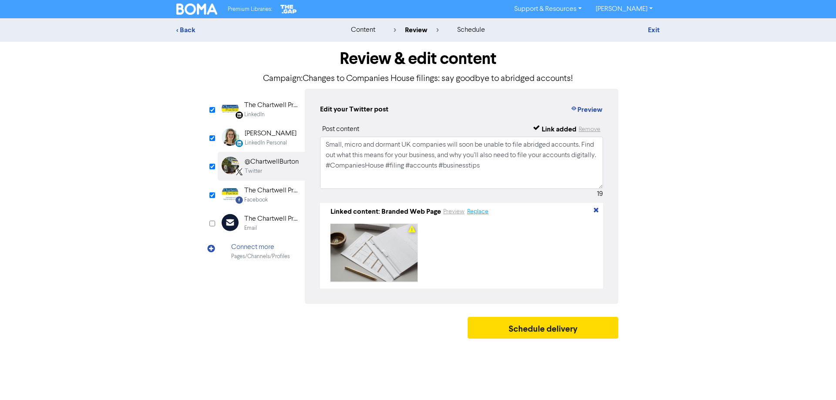
click at [475, 213] on button "Replace" at bounding box center [478, 212] width 22 height 10
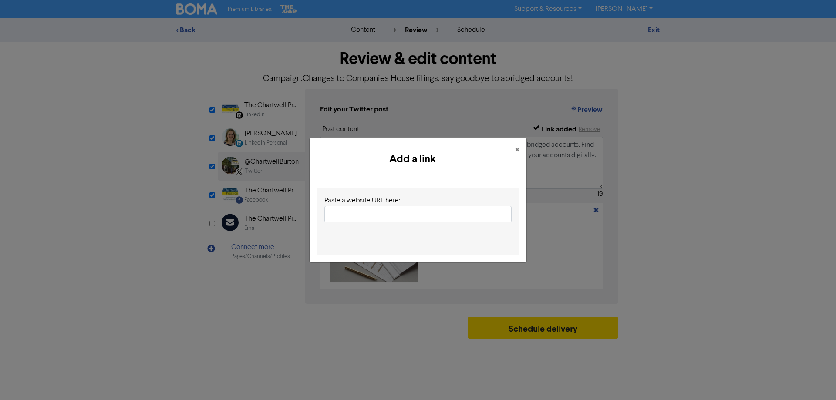
click at [441, 209] on input "text" at bounding box center [417, 214] width 187 height 17
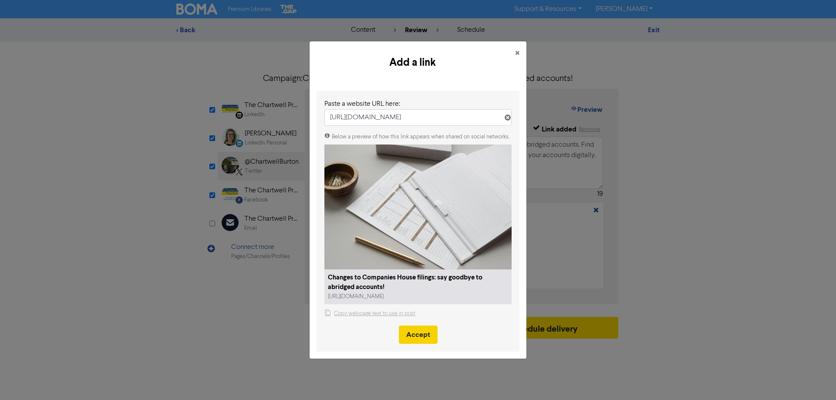
type input "[URL][DOMAIN_NAME]"
click at [412, 335] on button "Accept" at bounding box center [418, 335] width 39 height 18
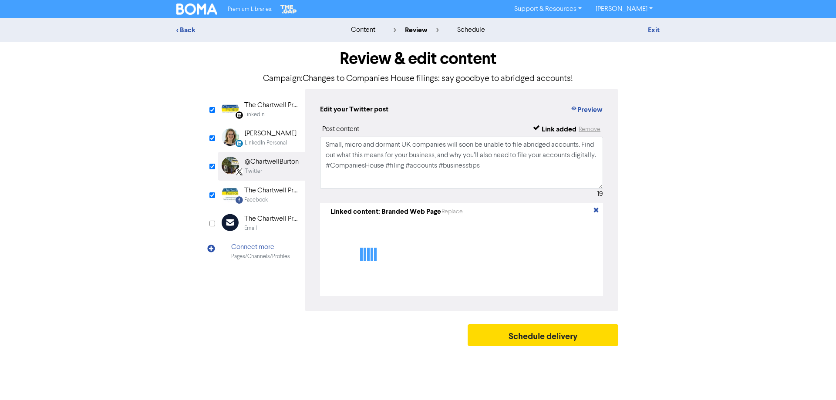
type textarea "Small, micro and dormant UK companies will soon be unable to file abridged acco…"
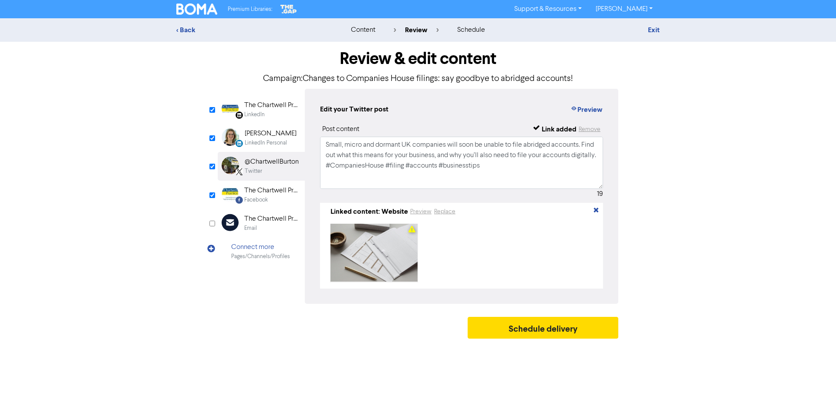
click at [261, 195] on div "The Chartwell Practice" at bounding box center [272, 191] width 56 height 10
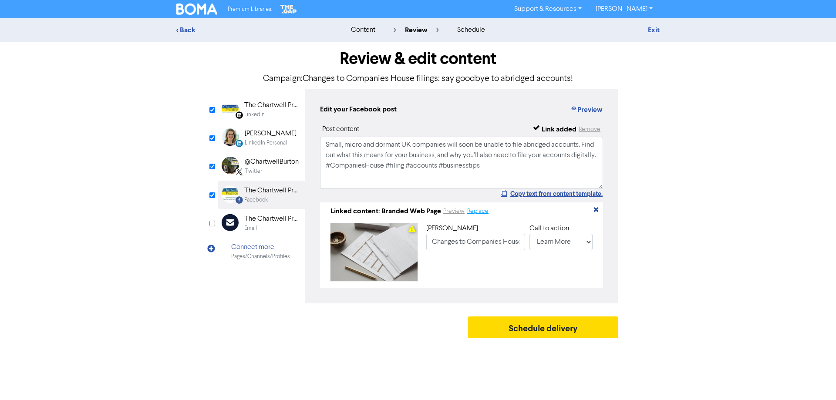
click at [479, 215] on button "Replace" at bounding box center [478, 211] width 22 height 10
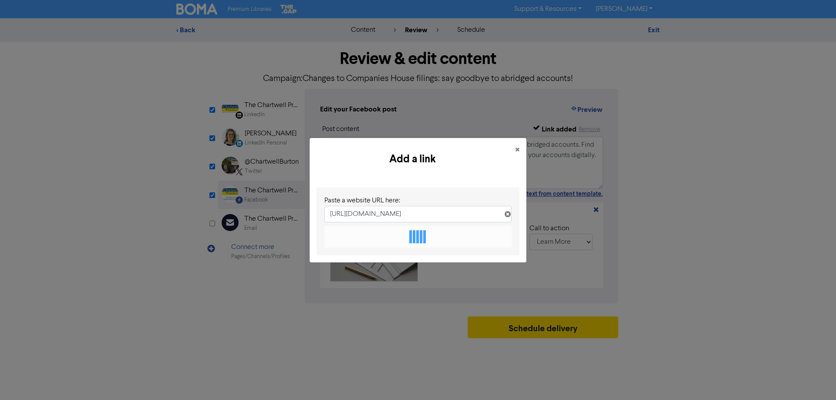
scroll to position [0, 156]
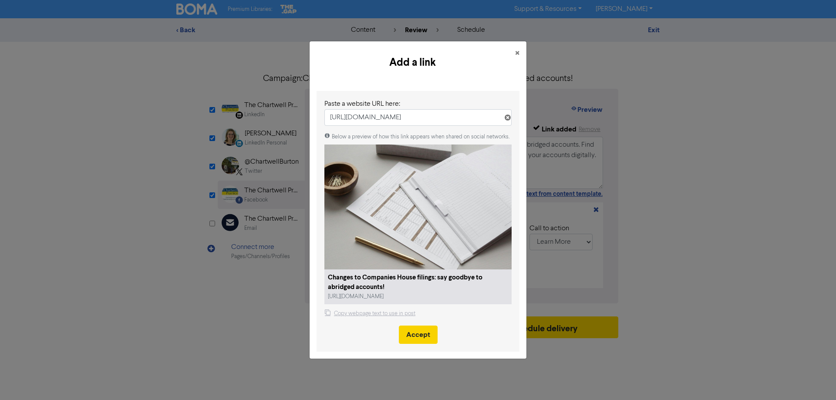
type input "[URL][DOMAIN_NAME]"
click at [418, 341] on button "Accept" at bounding box center [418, 335] width 39 height 18
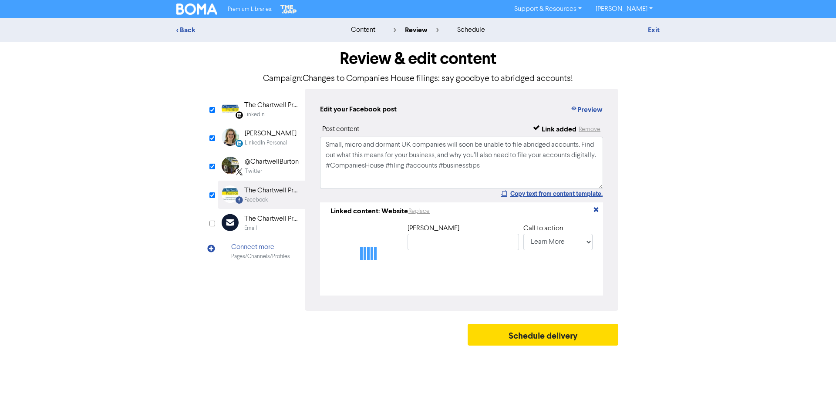
type input "Changes to Companies House filings: say goodbye to abridged accounts!"
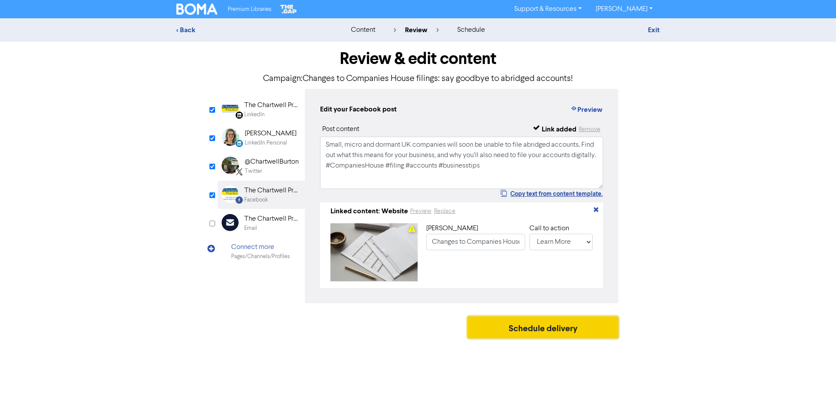
click at [536, 328] on button "Schedule delivery" at bounding box center [543, 328] width 151 height 22
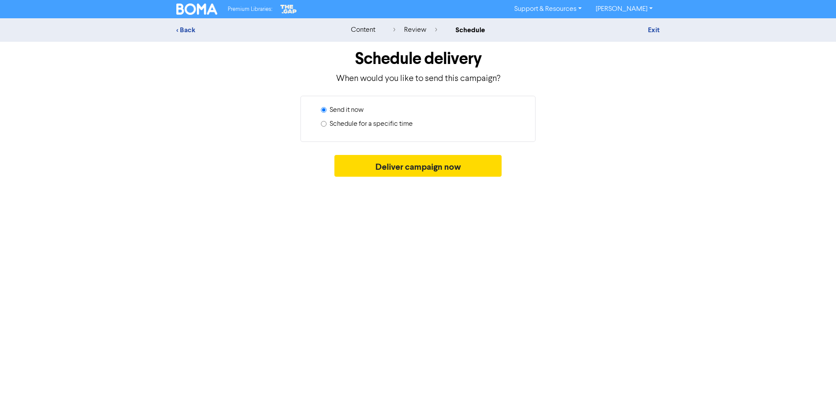
click at [402, 125] on label "Schedule for a specific time" at bounding box center [371, 124] width 83 height 10
click at [327, 125] on input "Schedule for a specific time" at bounding box center [324, 124] width 6 height 6
radio input "true"
radio input "false"
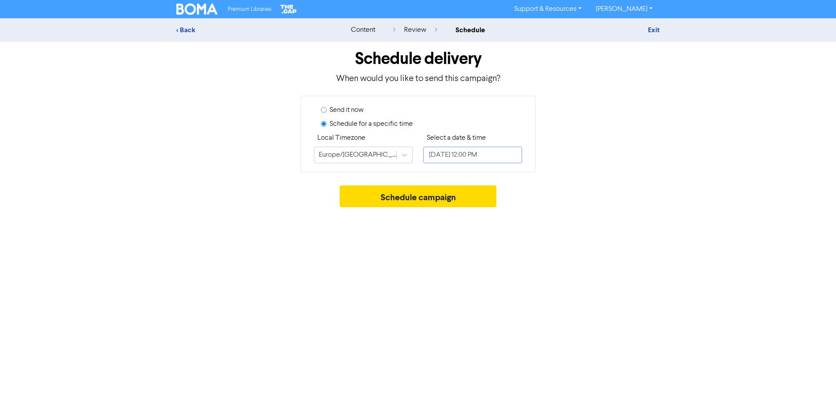
click at [451, 153] on input "[DATE] 12:00 PM" at bounding box center [472, 155] width 99 height 17
select select "8"
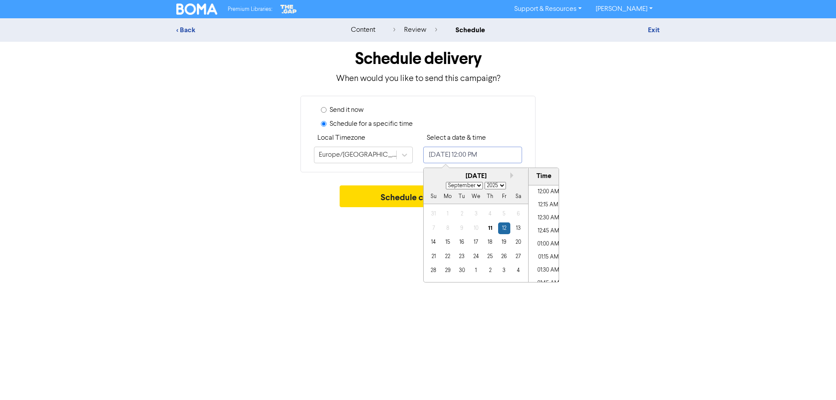
scroll to position [585, 0]
click at [489, 242] on div "18" at bounding box center [490, 242] width 12 height 12
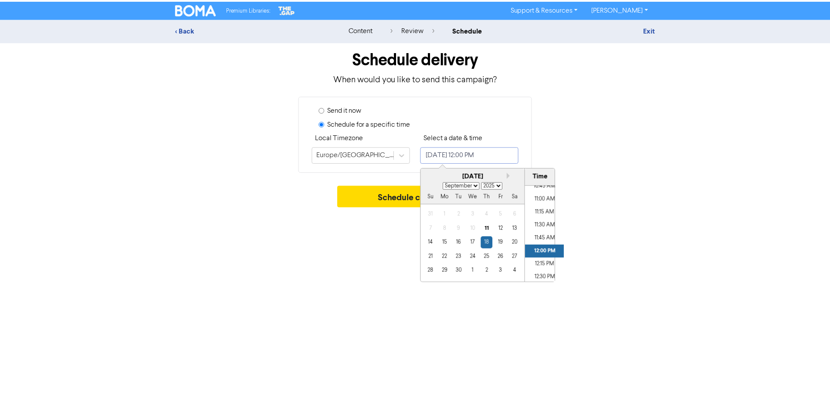
scroll to position [550, 0]
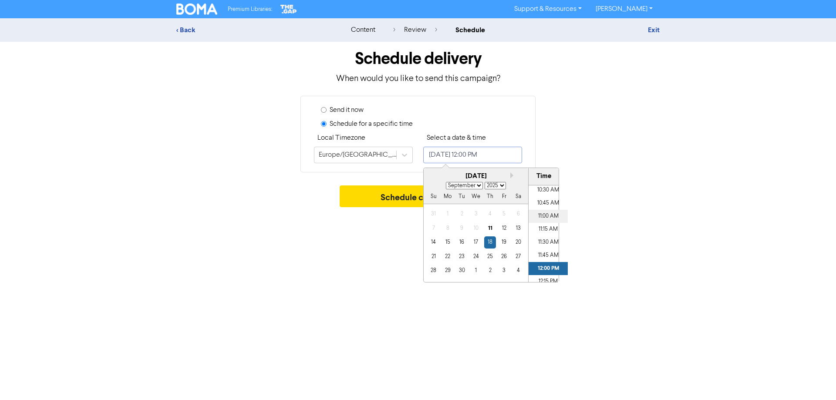
click at [539, 214] on li "11:00 AM" at bounding box center [548, 216] width 39 height 13
type input "[DATE] 11:00 AM"
click at [401, 199] on button "Schedule campaign" at bounding box center [418, 197] width 157 height 22
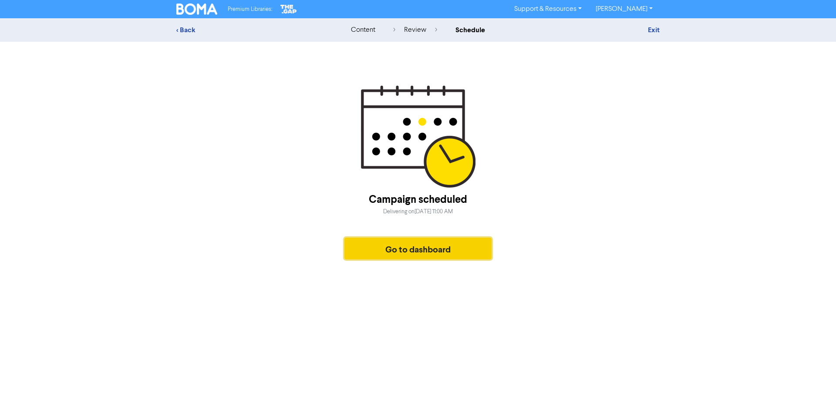
click at [460, 249] on button "Go to dashboard" at bounding box center [417, 249] width 147 height 22
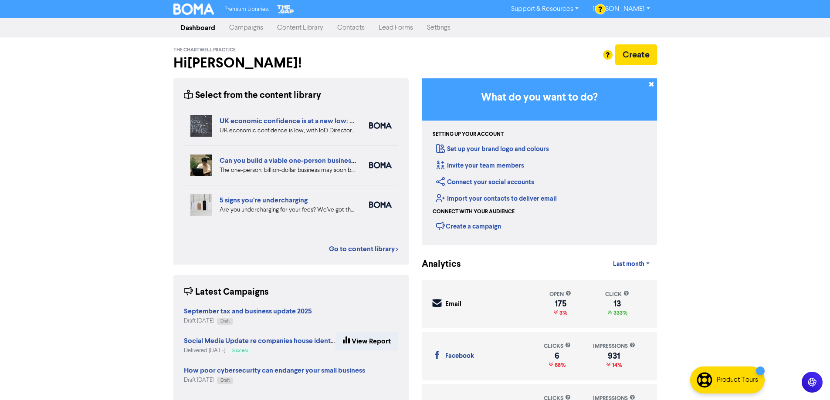
click at [252, 28] on link "Campaigns" at bounding box center [246, 27] width 48 height 17
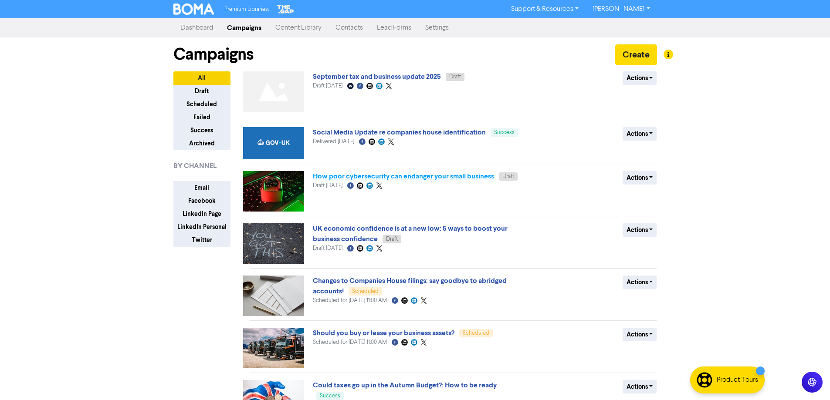
click at [483, 178] on link "How poor cybersecurity can endanger your small business" at bounding box center [403, 176] width 181 height 9
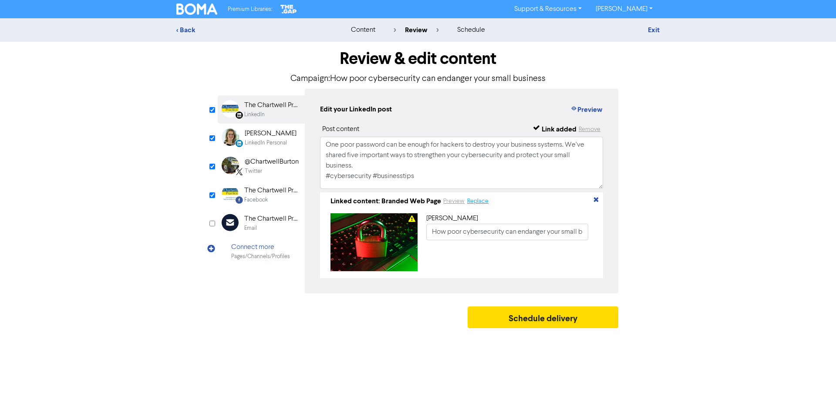
click at [476, 205] on button "Replace" at bounding box center [478, 201] width 22 height 10
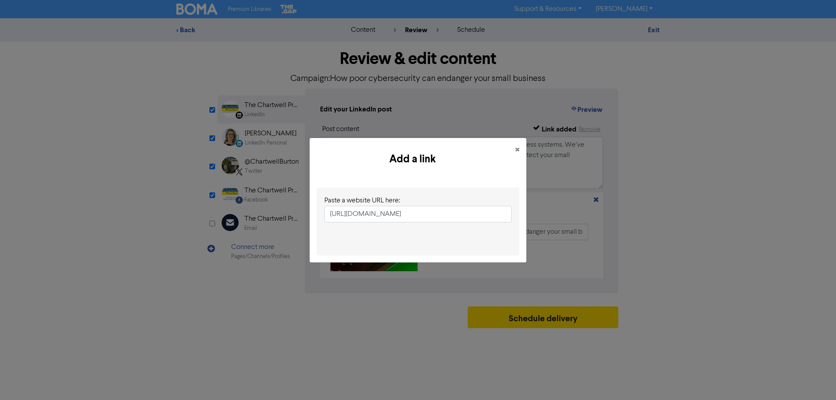
scroll to position [0, 117]
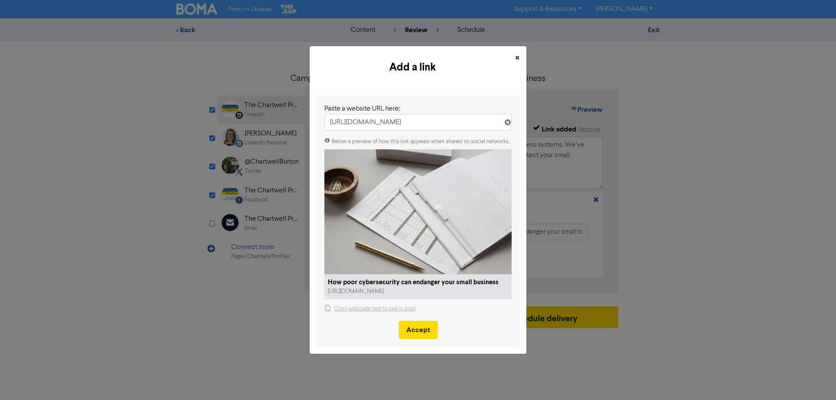
type input "[URL][DOMAIN_NAME]"
click at [517, 58] on span "×" at bounding box center [517, 58] width 4 height 13
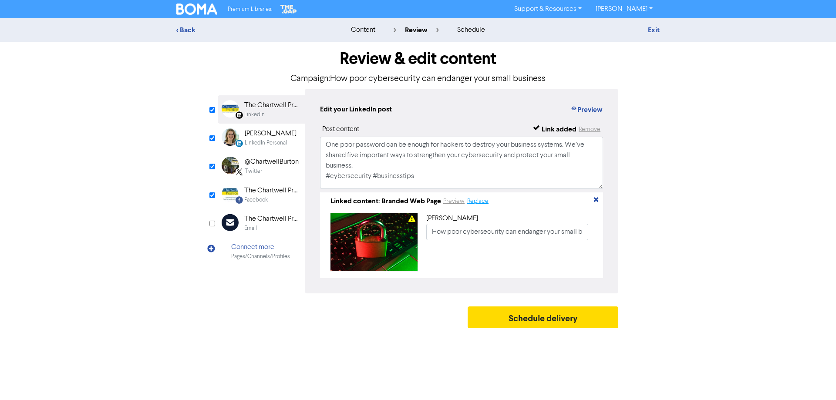
click at [481, 205] on button "Replace" at bounding box center [478, 201] width 22 height 10
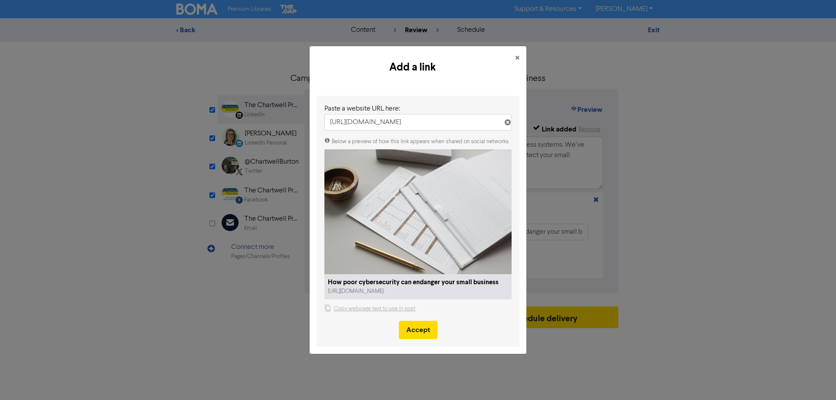
click at [508, 123] on icon at bounding box center [507, 124] width 7 height 7
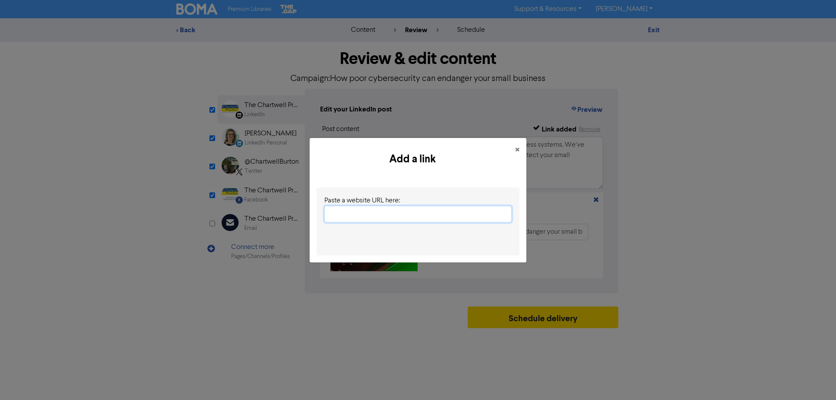
click at [357, 211] on input "text" at bounding box center [417, 214] width 187 height 17
paste input "[URL][DOMAIN_NAME]"
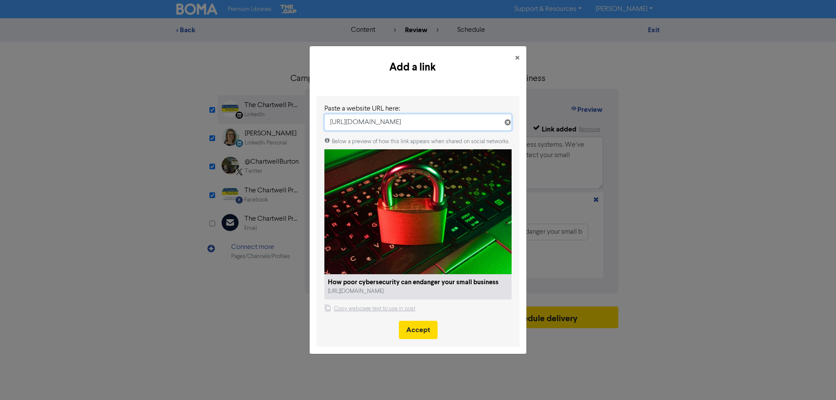
type input "[URL][DOMAIN_NAME]"
click at [412, 265] on object at bounding box center [417, 211] width 187 height 125
click at [414, 321] on button "Accept" at bounding box center [418, 330] width 39 height 18
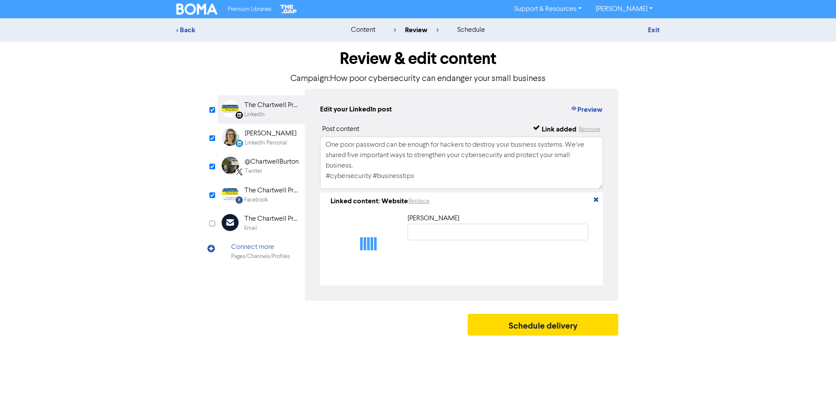
type input "How poor cybersecurity can endanger your small business"
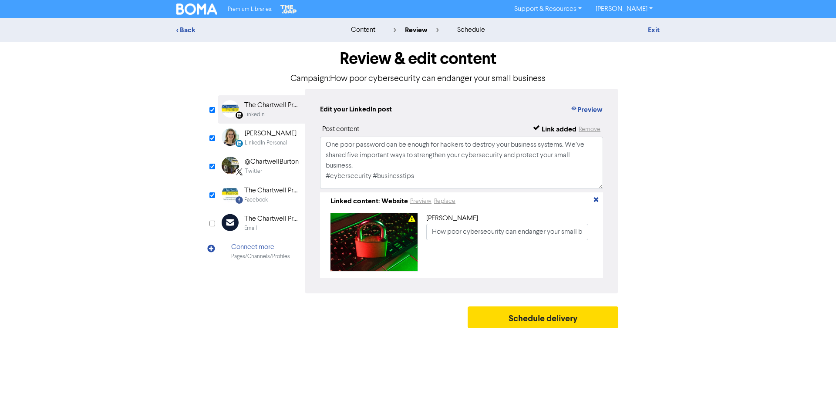
click at [267, 139] on div "LinkedIn Personal" at bounding box center [266, 143] width 42 height 8
click at [472, 204] on button "Replace" at bounding box center [478, 201] width 22 height 10
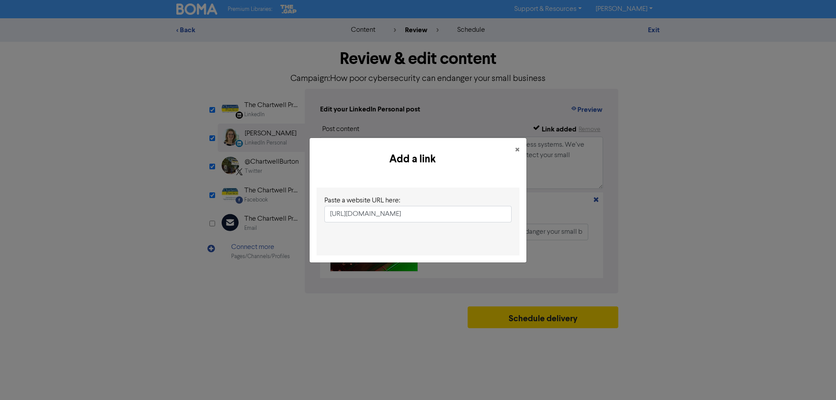
scroll to position [0, 117]
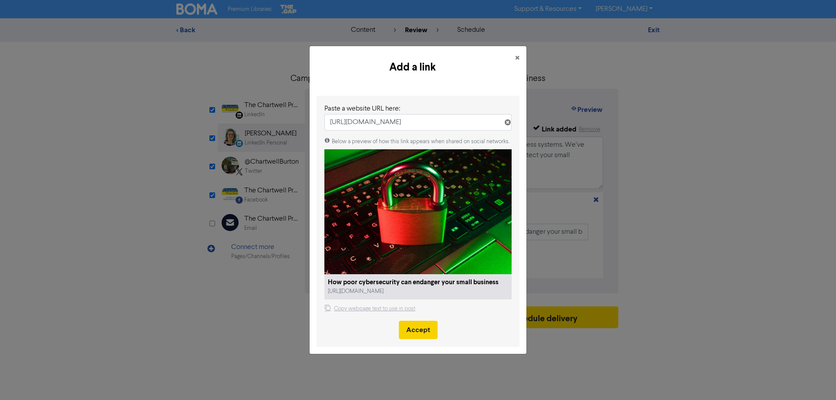
type input "[URL][DOMAIN_NAME]"
click at [411, 332] on button "Accept" at bounding box center [418, 330] width 39 height 18
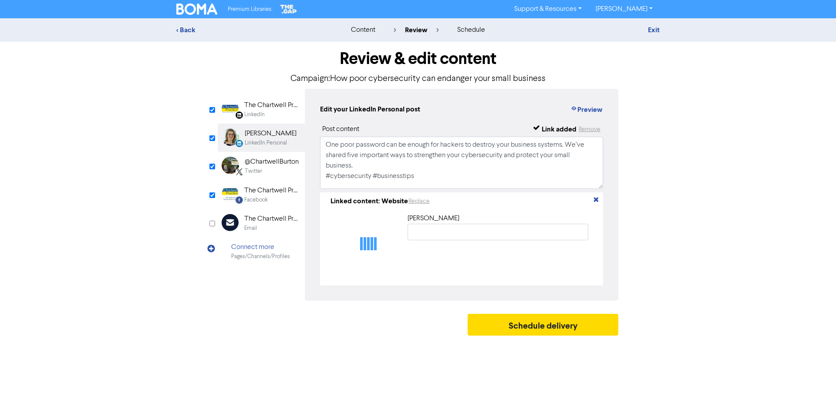
type input "How poor cybersecurity can endanger your small business"
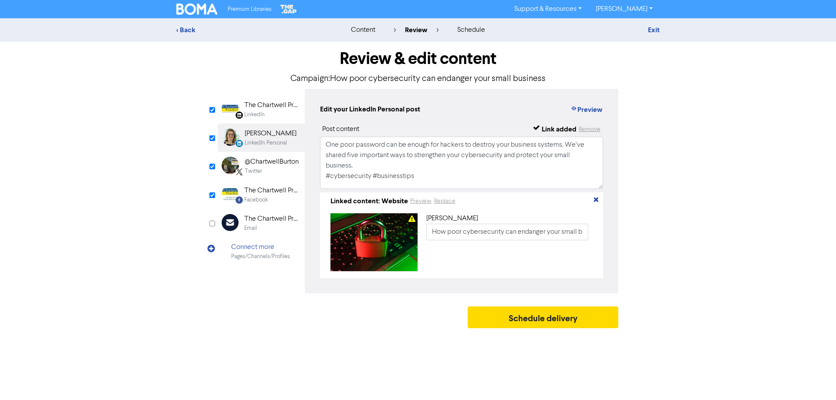
click at [254, 163] on div "@ChartwellBurton" at bounding box center [272, 162] width 54 height 10
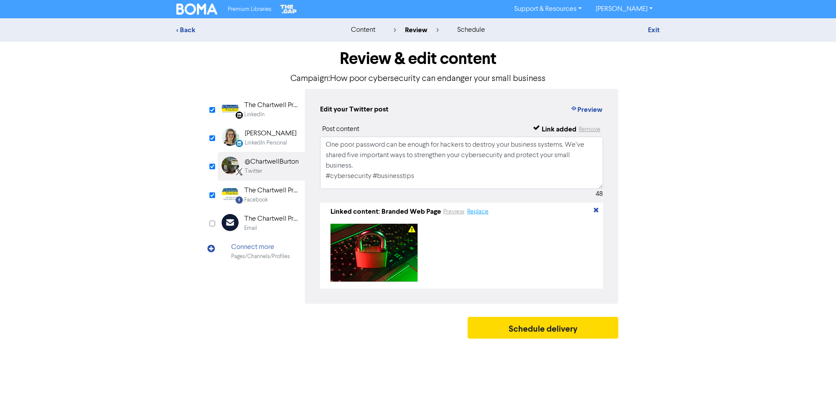
click at [482, 213] on button "Replace" at bounding box center [478, 212] width 22 height 10
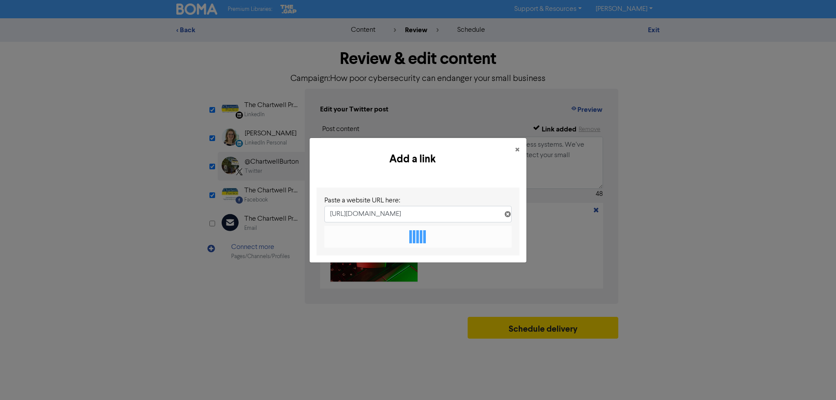
scroll to position [0, 117]
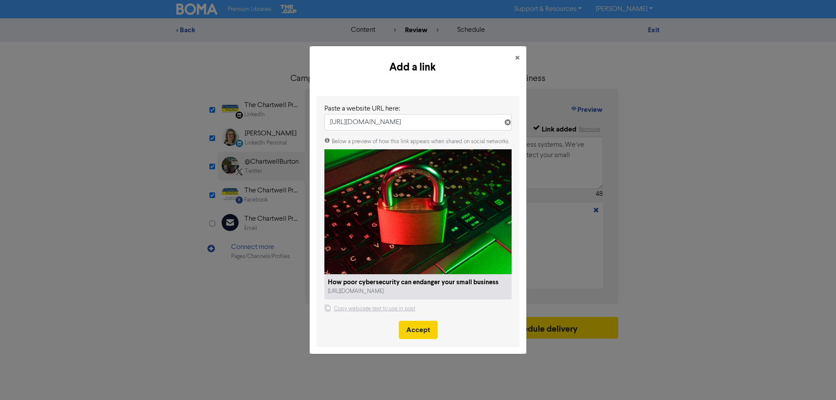
type input "[URL][DOMAIN_NAME]"
click at [419, 326] on button "Accept" at bounding box center [418, 330] width 39 height 18
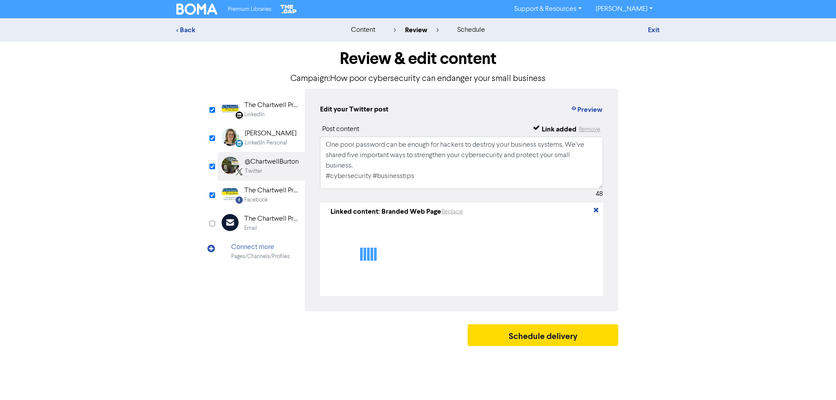
type textarea "One poor password can be enough for hackers to destroy your business systems. W…"
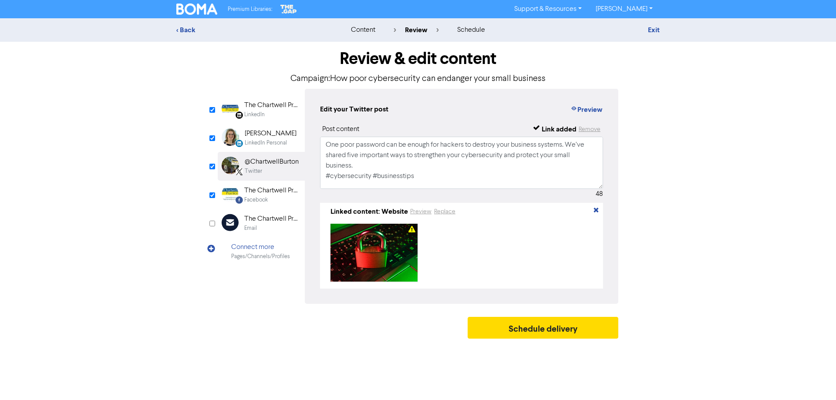
click at [247, 192] on div "The Chartwell Practice" at bounding box center [272, 191] width 56 height 10
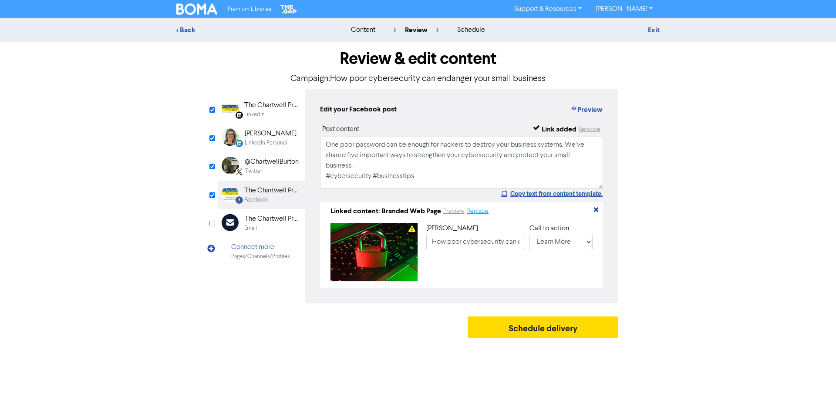
click at [479, 213] on button "Replace" at bounding box center [478, 211] width 22 height 10
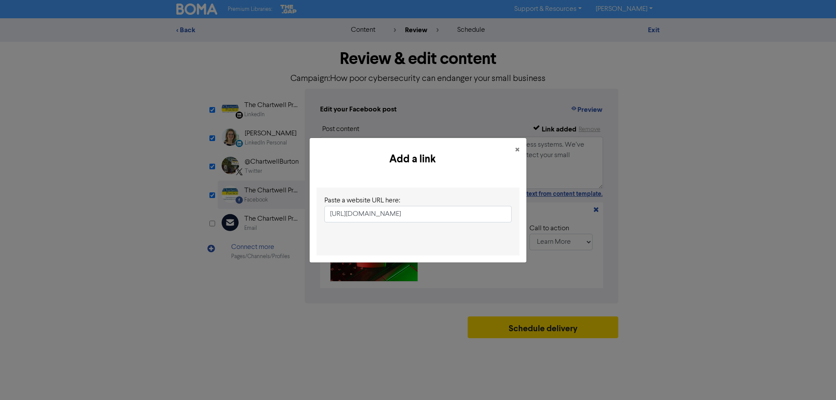
scroll to position [0, 117]
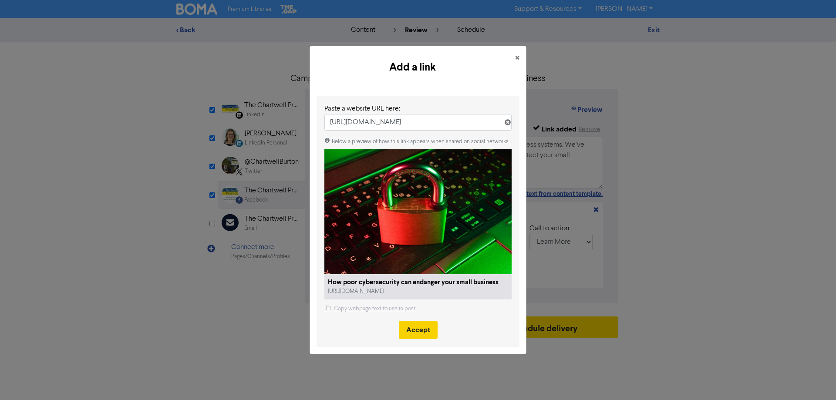
type input "[URL][DOMAIN_NAME]"
click at [418, 332] on button "Accept" at bounding box center [418, 330] width 39 height 18
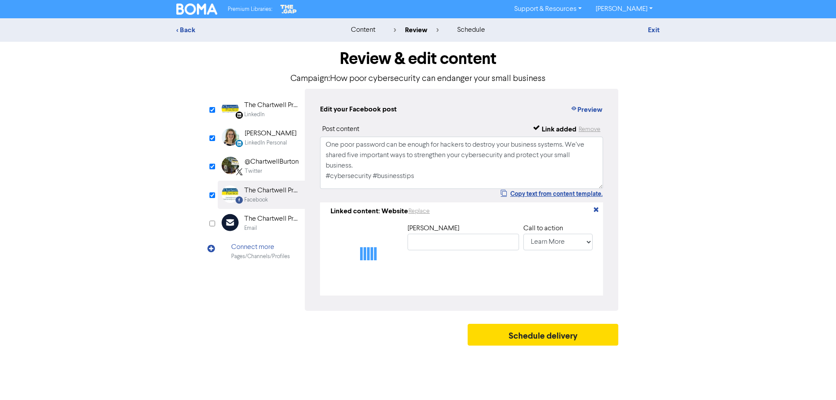
type input "How poor cybersecurity can endanger your small business"
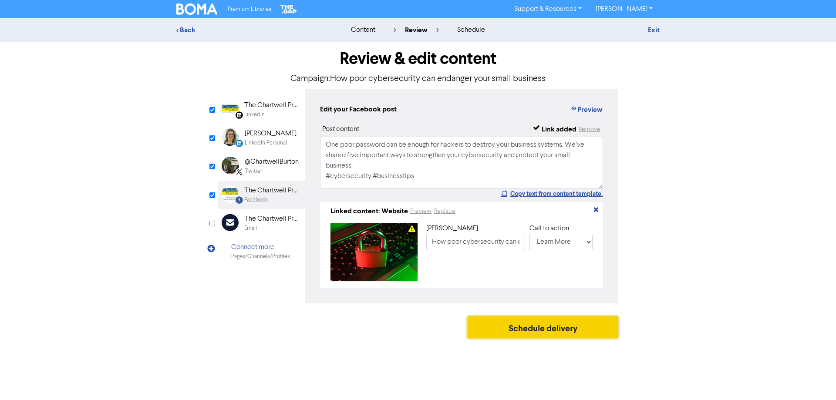
click at [520, 334] on button "Schedule delivery" at bounding box center [543, 328] width 151 height 22
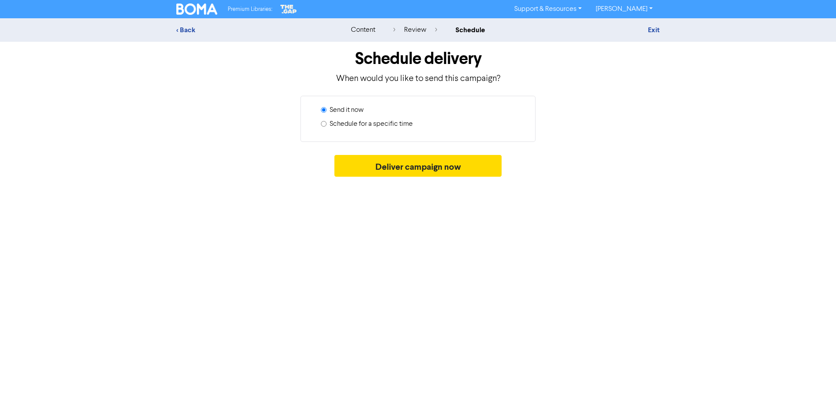
click at [359, 127] on label "Schedule for a specific time" at bounding box center [371, 124] width 83 height 10
click at [327, 127] on input "Schedule for a specific time" at bounding box center [324, 124] width 6 height 6
radio input "true"
radio input "false"
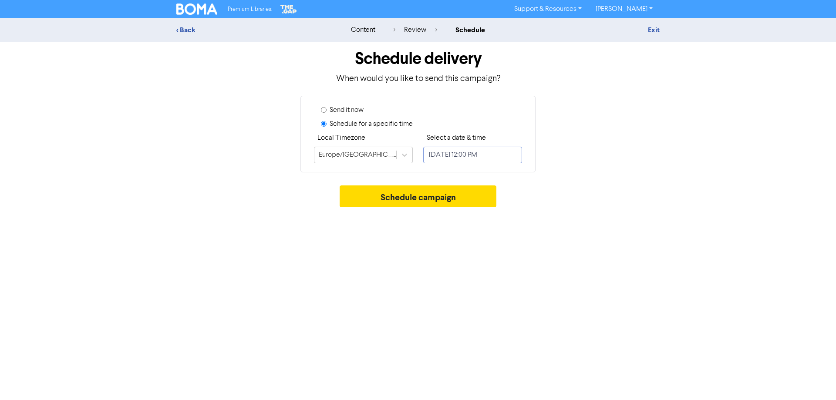
click at [453, 156] on input "[DATE] 12:00 PM" at bounding box center [472, 155] width 99 height 17
select select "8"
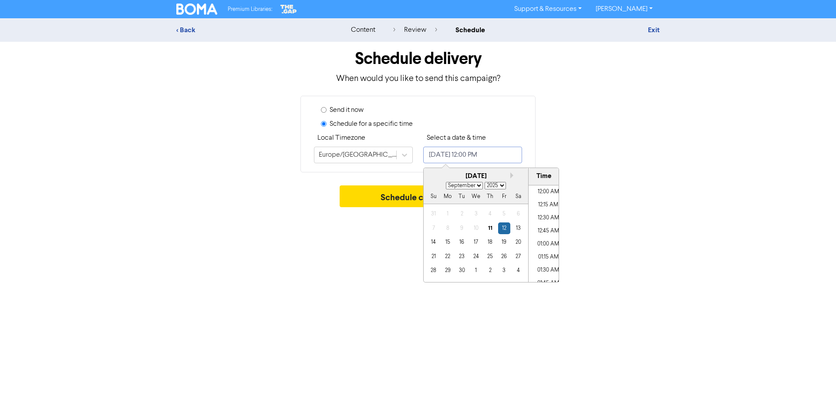
scroll to position [585, 0]
click at [463, 258] on div "23" at bounding box center [462, 257] width 12 height 12
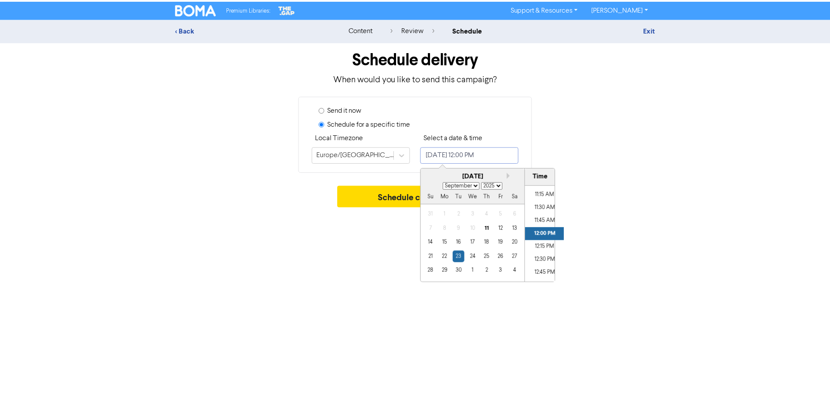
scroll to position [568, 0]
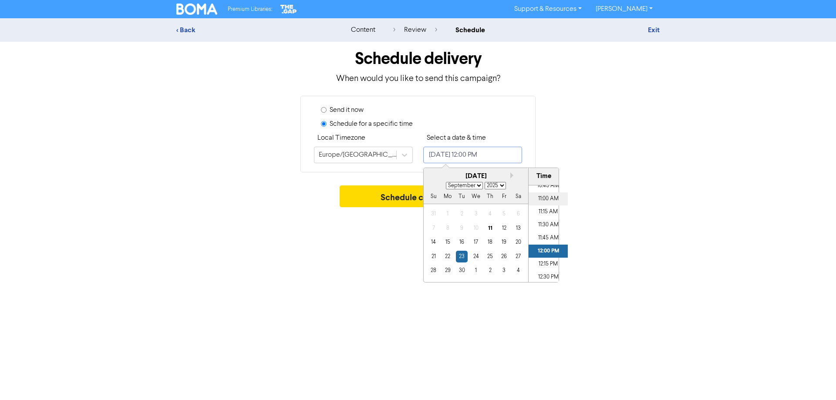
drag, startPoint x: 543, startPoint y: 197, endPoint x: 593, endPoint y: 226, distance: 57.0
click at [543, 197] on li "11:00 AM" at bounding box center [548, 198] width 39 height 13
type input "[DATE] 11:00 AM"
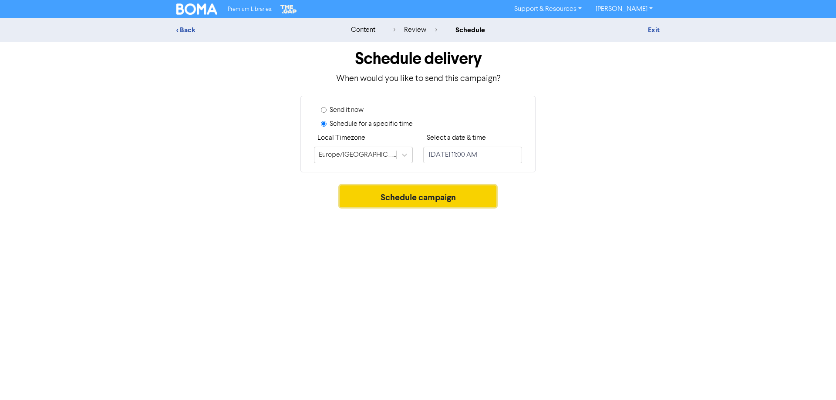
click at [382, 199] on button "Schedule campaign" at bounding box center [418, 197] width 157 height 22
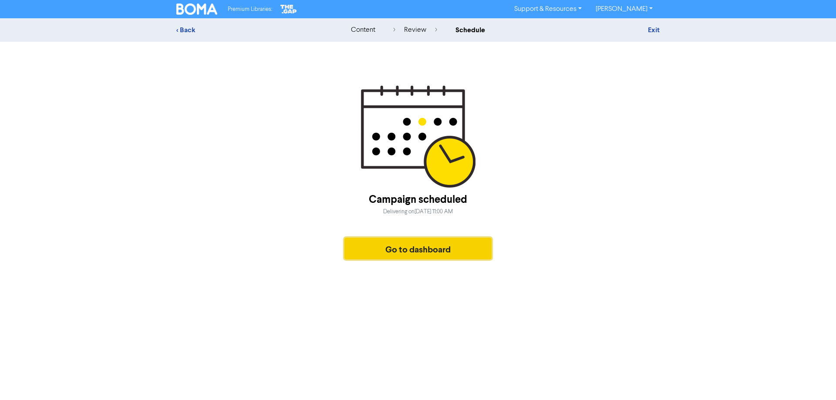
click at [429, 245] on button "Go to dashboard" at bounding box center [417, 249] width 147 height 22
